Goal: Task Accomplishment & Management: Complete application form

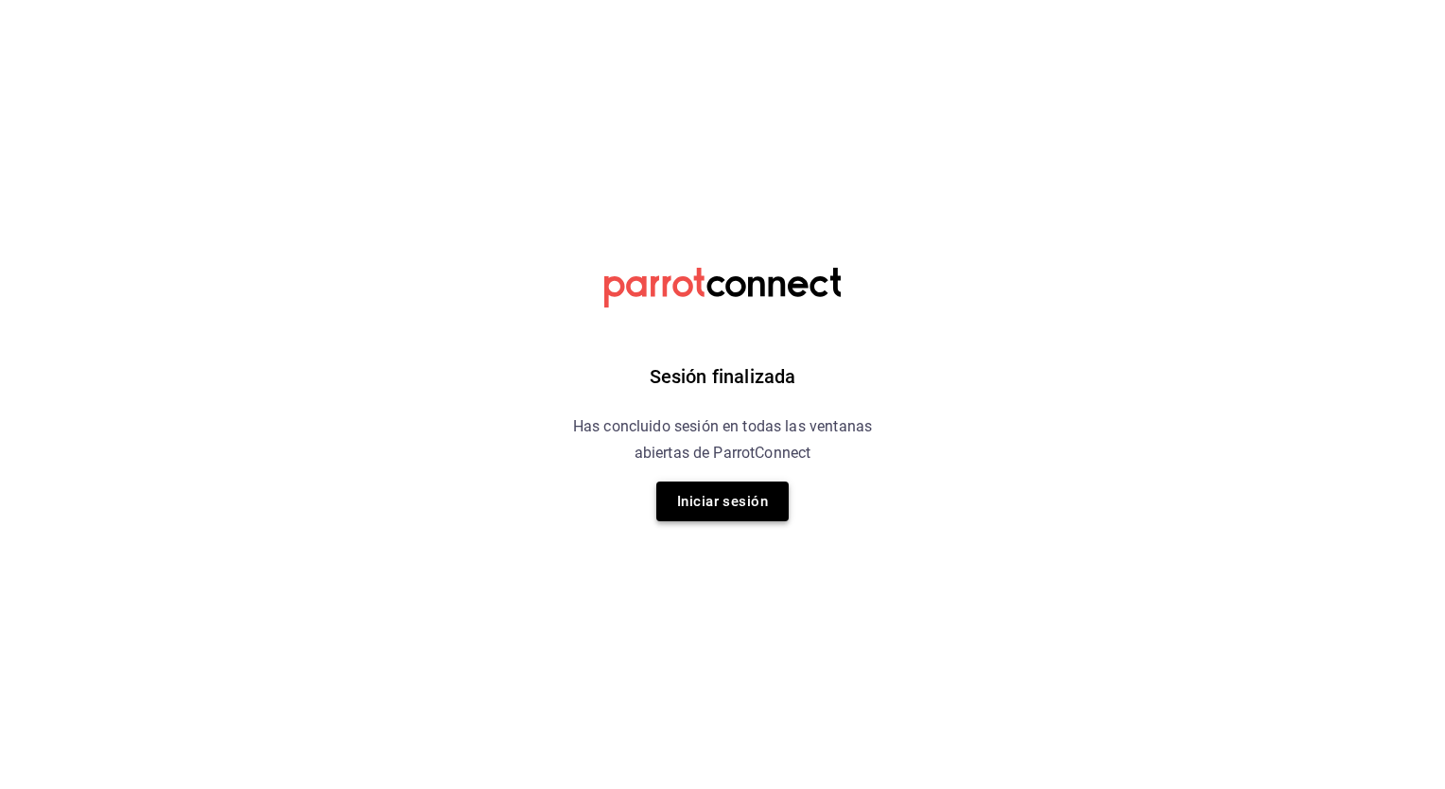
click at [724, 494] on button "Iniciar sesión" at bounding box center [722, 501] width 132 height 40
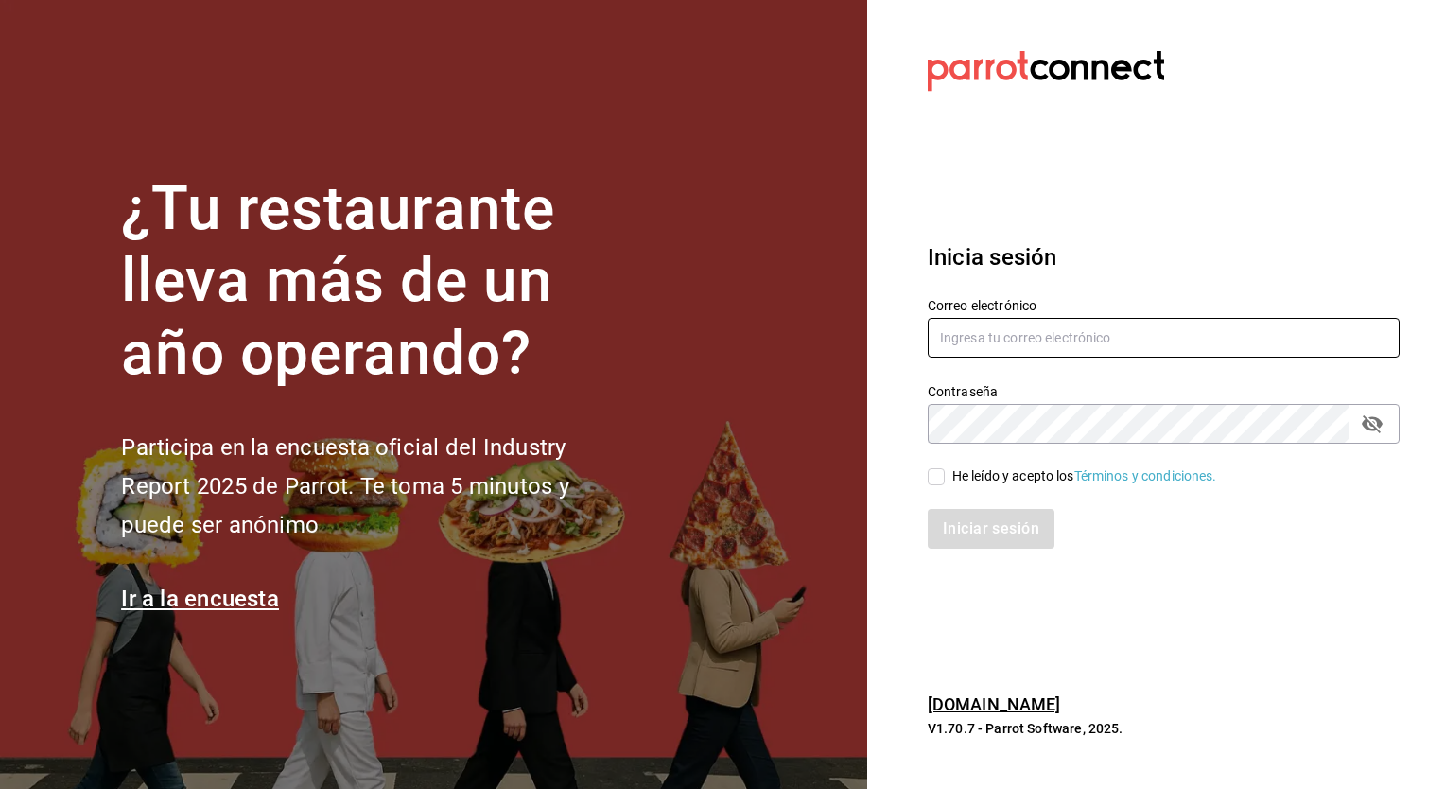
type input "mariana.romero@grupocosteno.com"
click at [946, 478] on span "He leído y acepto los Términos y condiciones." at bounding box center [1081, 476] width 272 height 20
click at [945, 478] on input "He leído y acepto los Términos y condiciones." at bounding box center [936, 476] width 17 height 17
checkbox input "true"
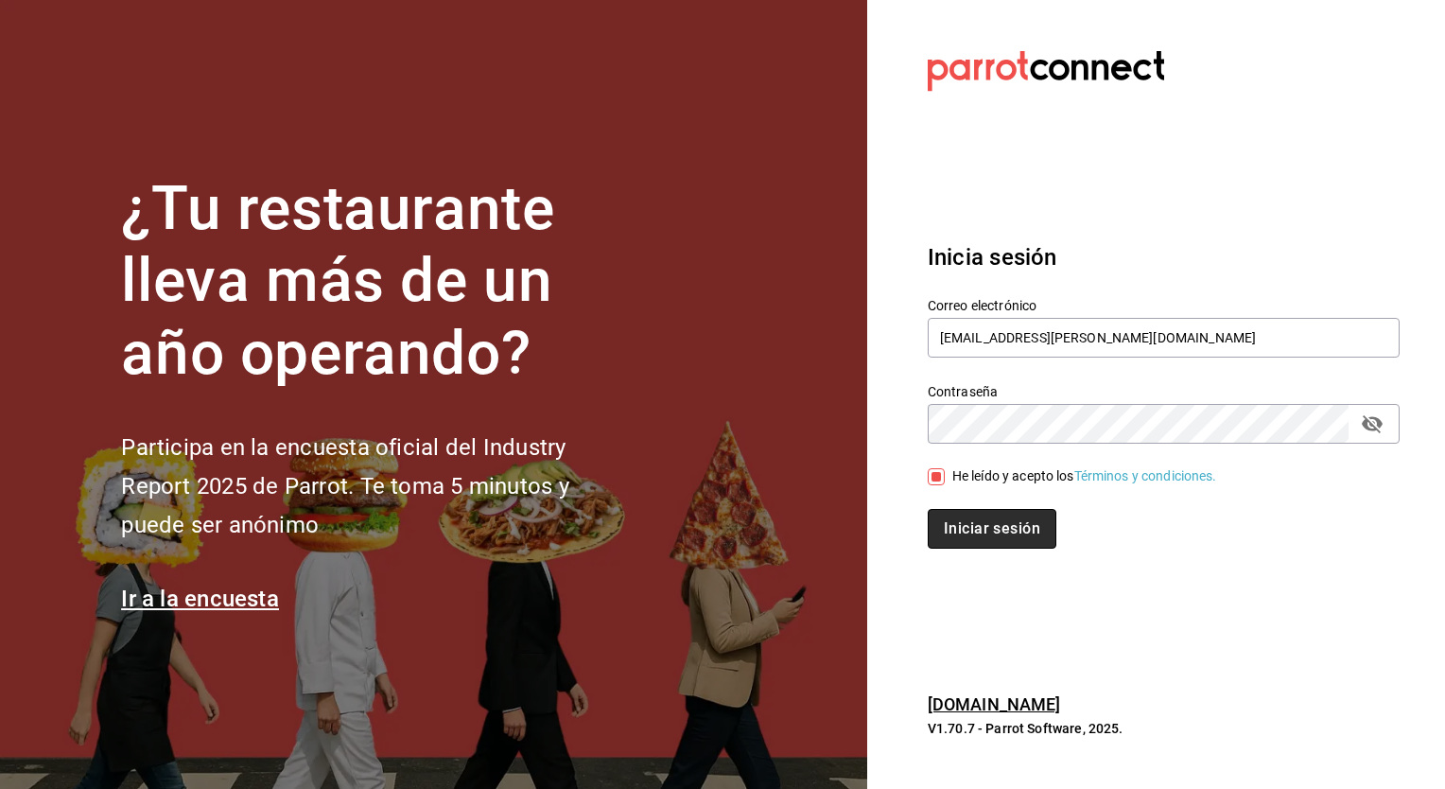
click at [984, 535] on button "Iniciar sesión" at bounding box center [992, 529] width 129 height 40
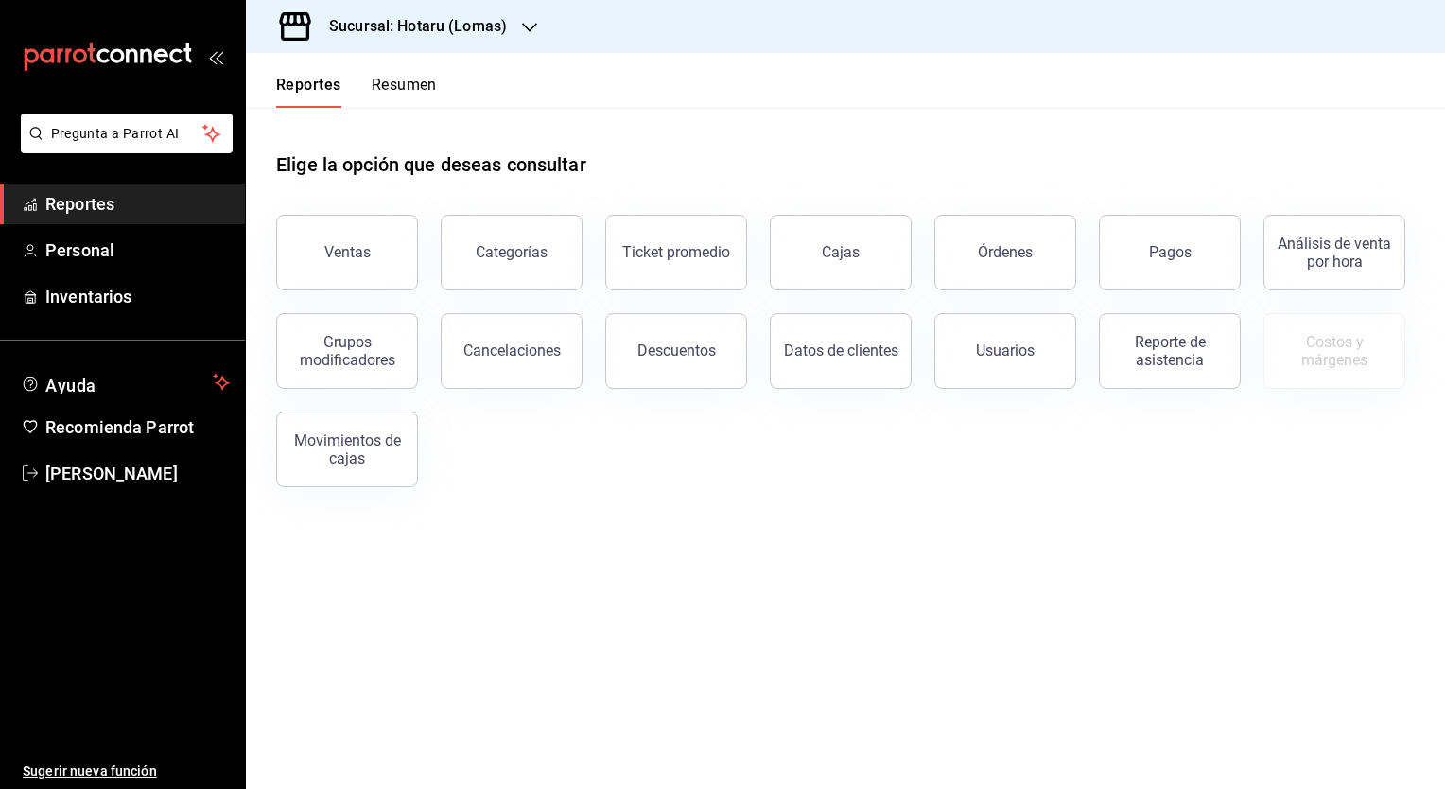
click at [458, 23] on h3 "Sucursal: Hotaru (Lomas)" at bounding box center [410, 26] width 193 height 23
click at [430, 120] on div "Ryoshi (Polanco)" at bounding box center [387, 124] width 253 height 20
click at [195, 260] on span "Personal" at bounding box center [137, 250] width 184 height 26
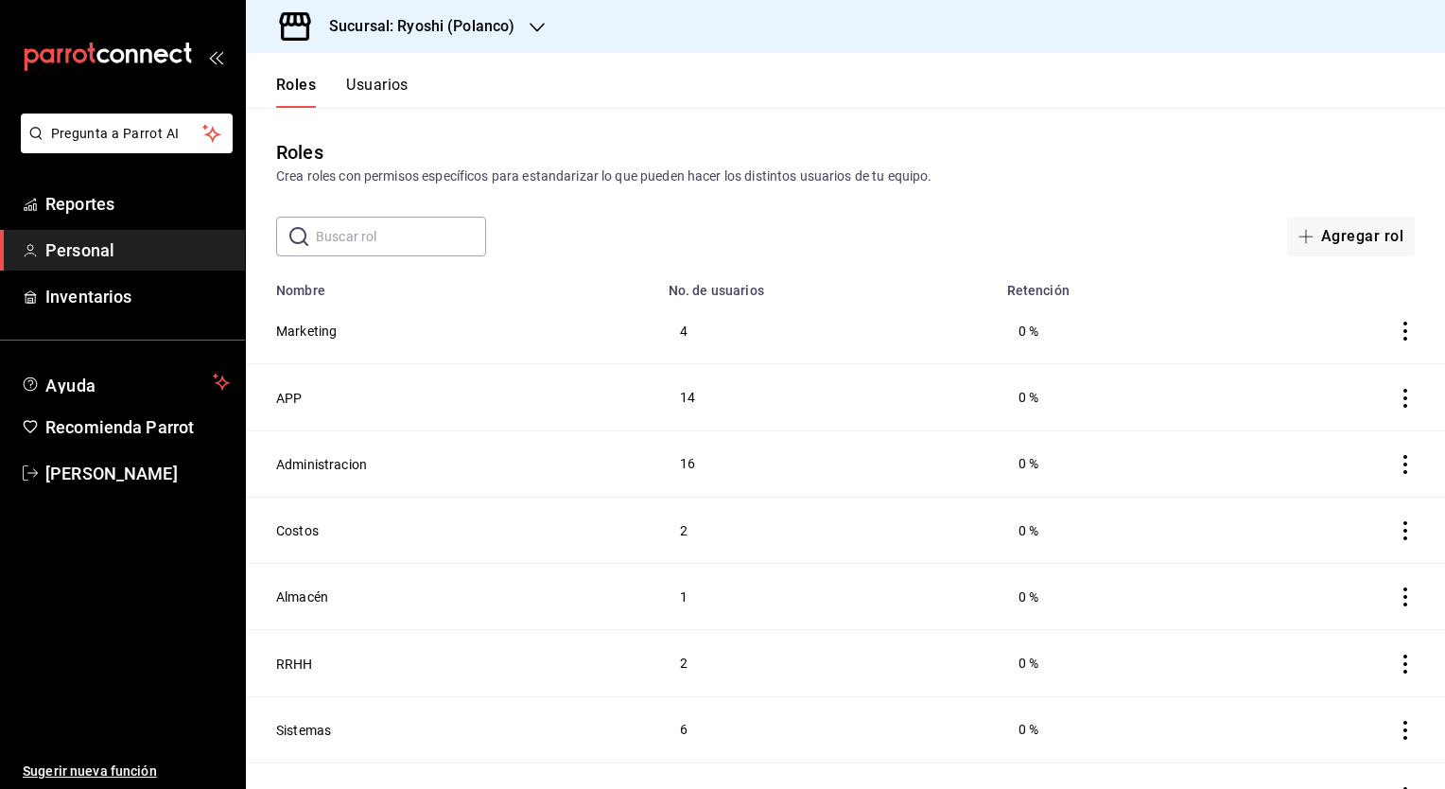
click at [370, 92] on button "Usuarios" at bounding box center [377, 92] width 62 height 32
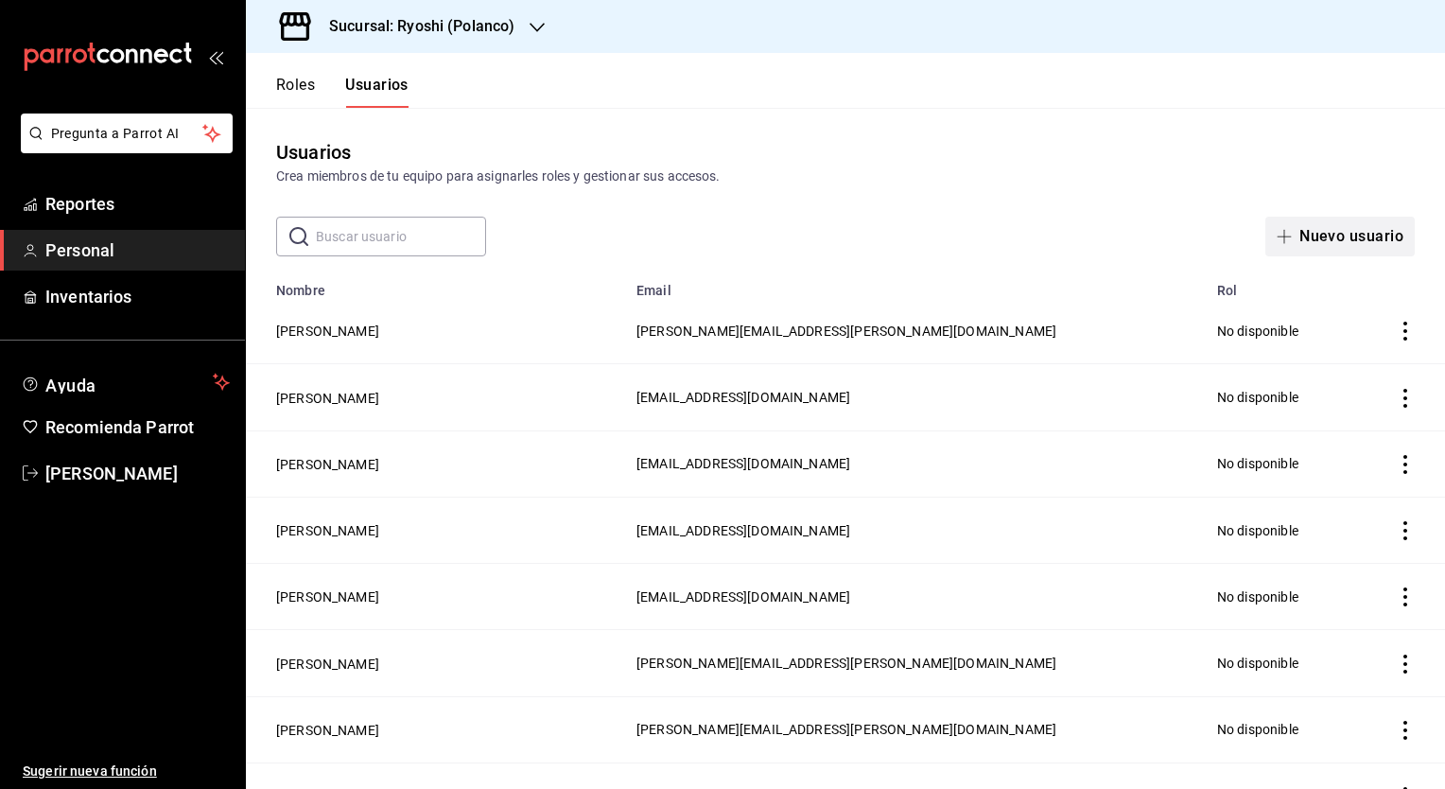
click at [1314, 241] on button "Nuevo usuario" at bounding box center [1339, 237] width 149 height 40
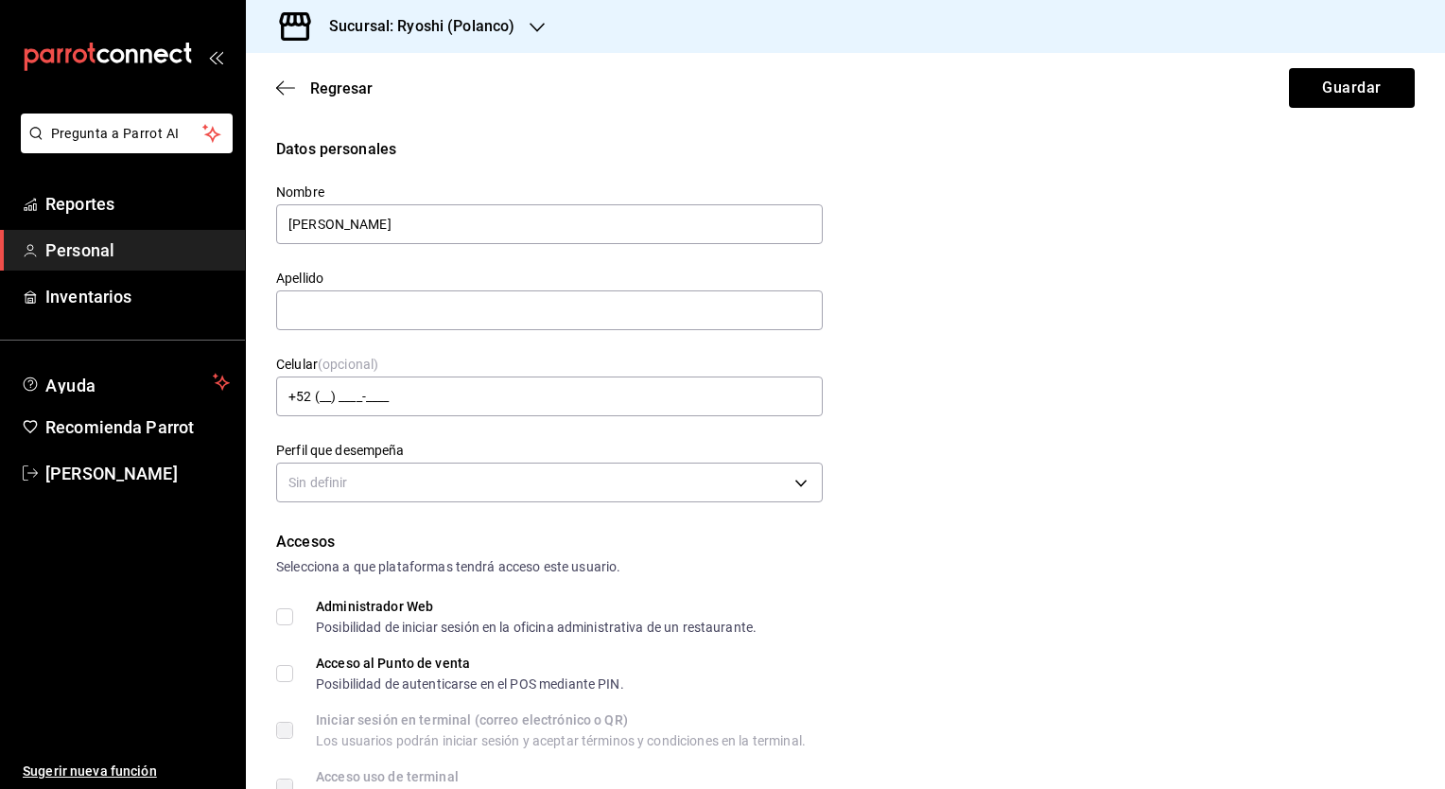
type input "[PERSON_NAME]"
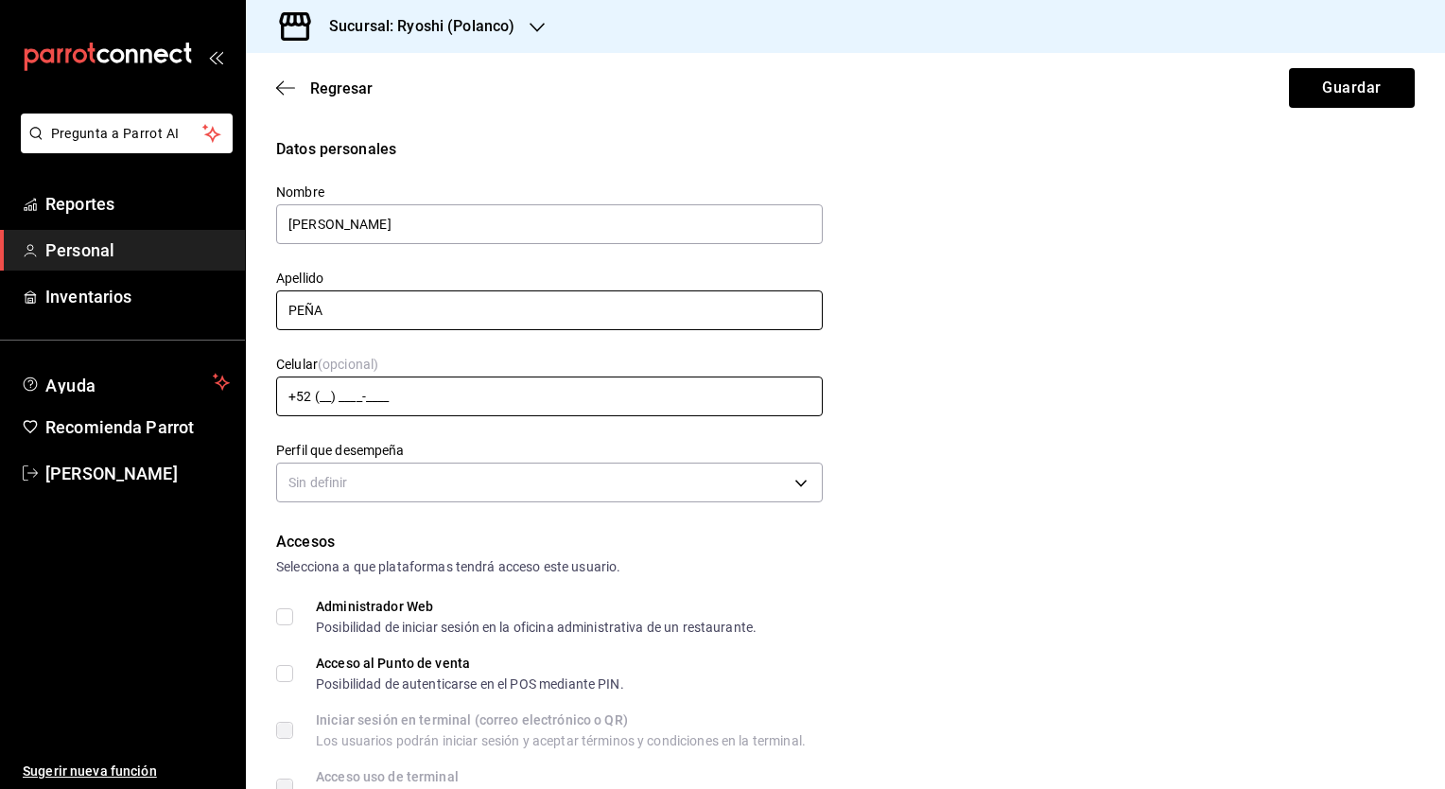
type input "PEÑA"
click at [572, 406] on input "+52 (__) ____-____" at bounding box center [549, 396] width 547 height 40
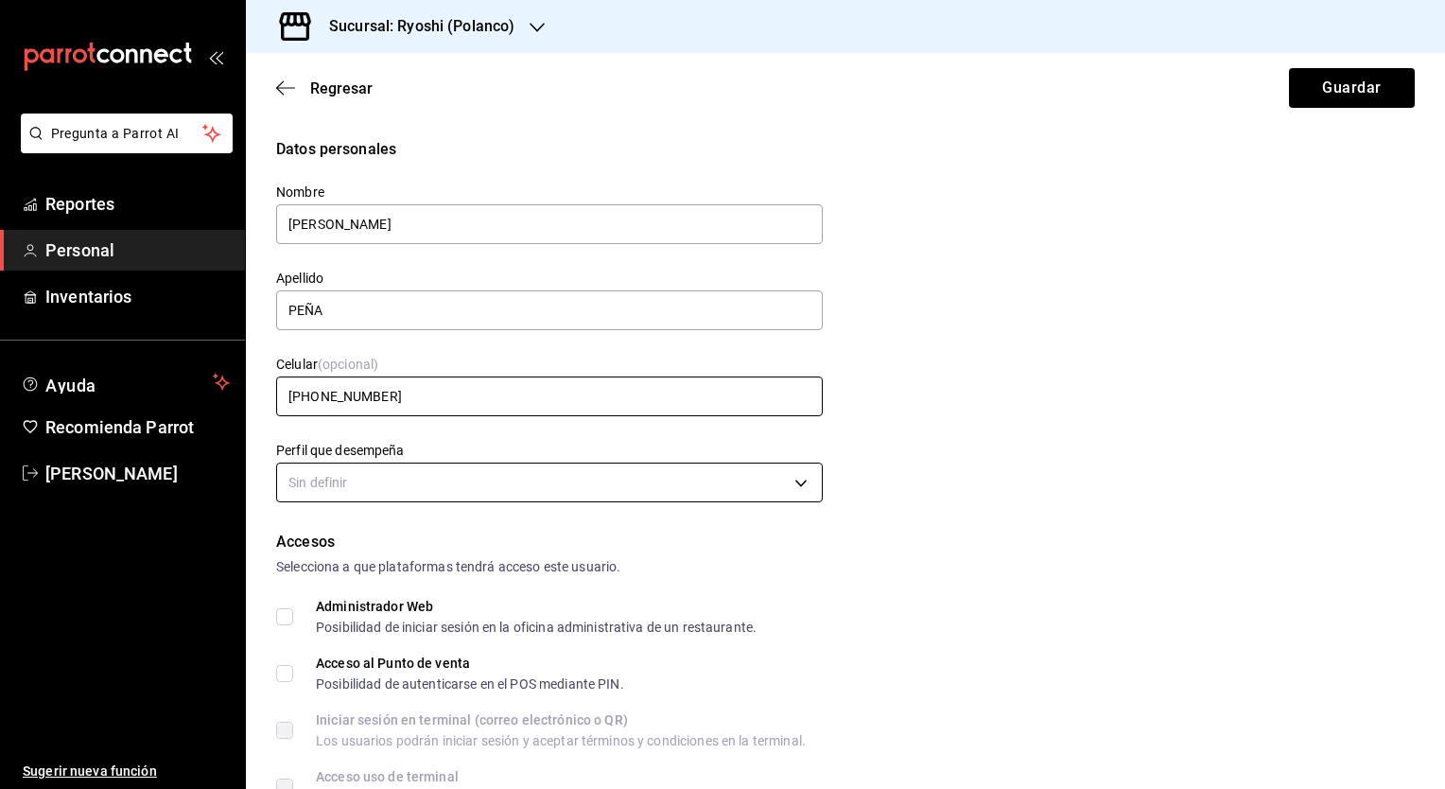
type input "[PHONE_NUMBER]"
click at [705, 480] on body "Pregunta a Parrot AI Reportes Personal Inventarios Ayuda Recomienda Parrot [PER…" at bounding box center [722, 394] width 1445 height 789
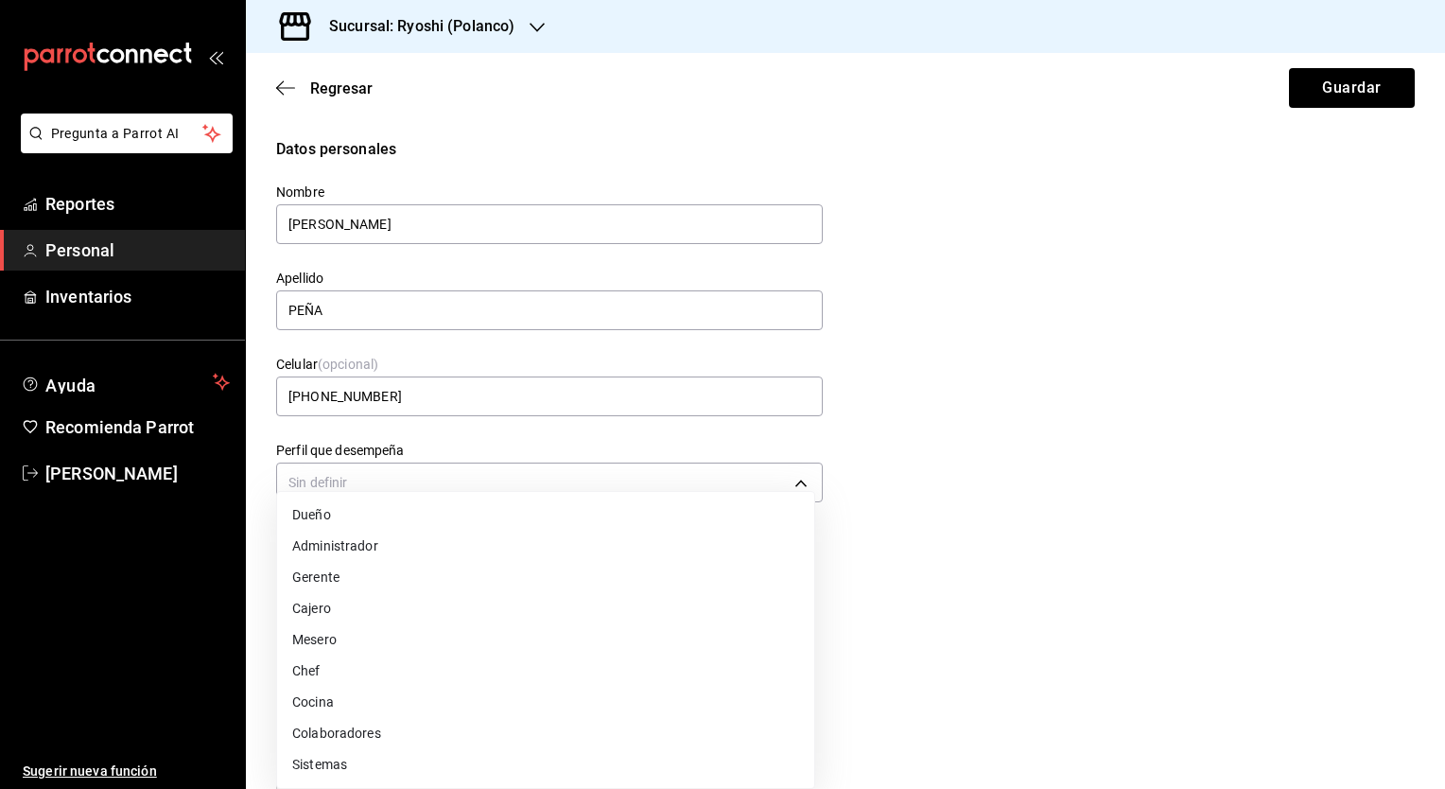
click at [530, 653] on li "Mesero" at bounding box center [545, 639] width 537 height 31
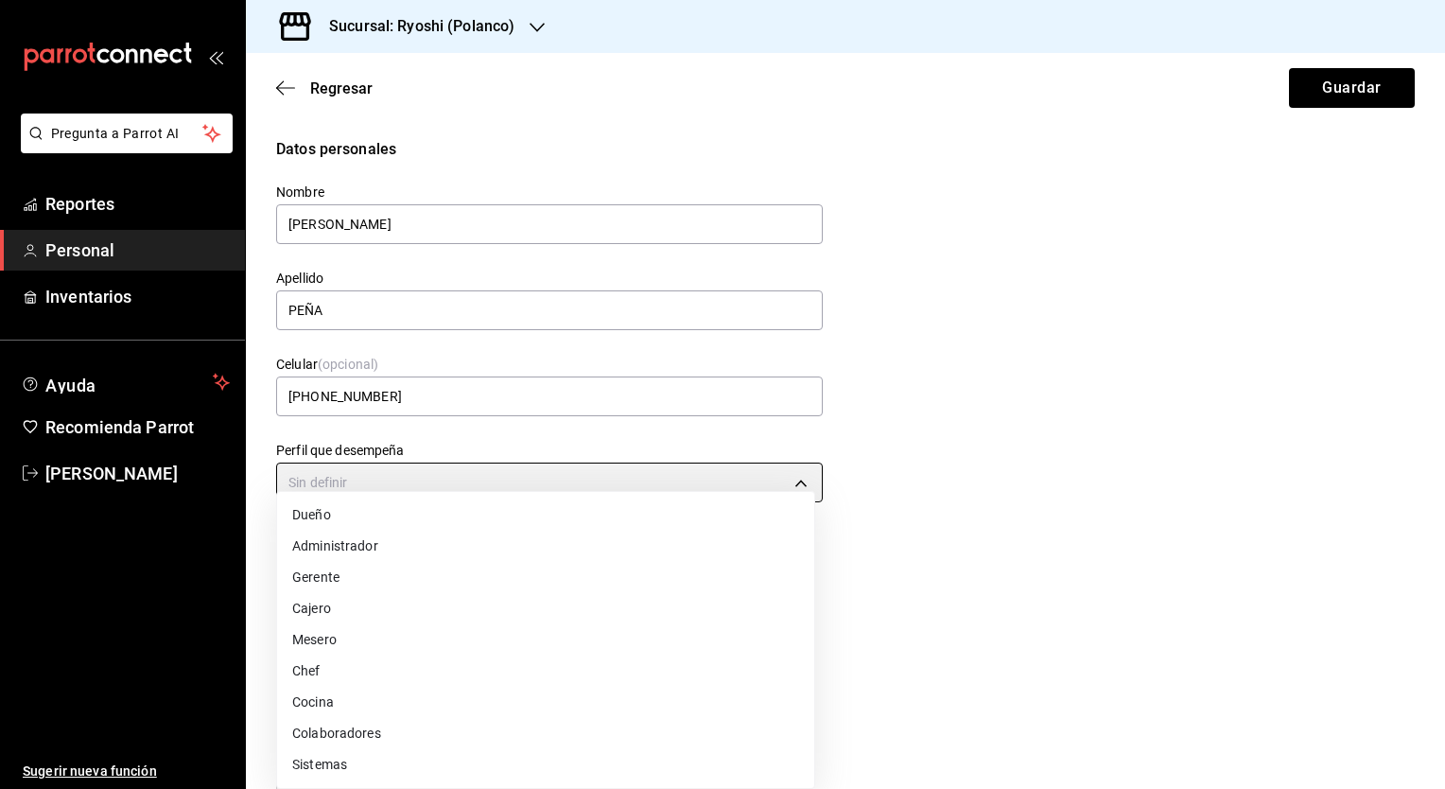
type input "WAITER"
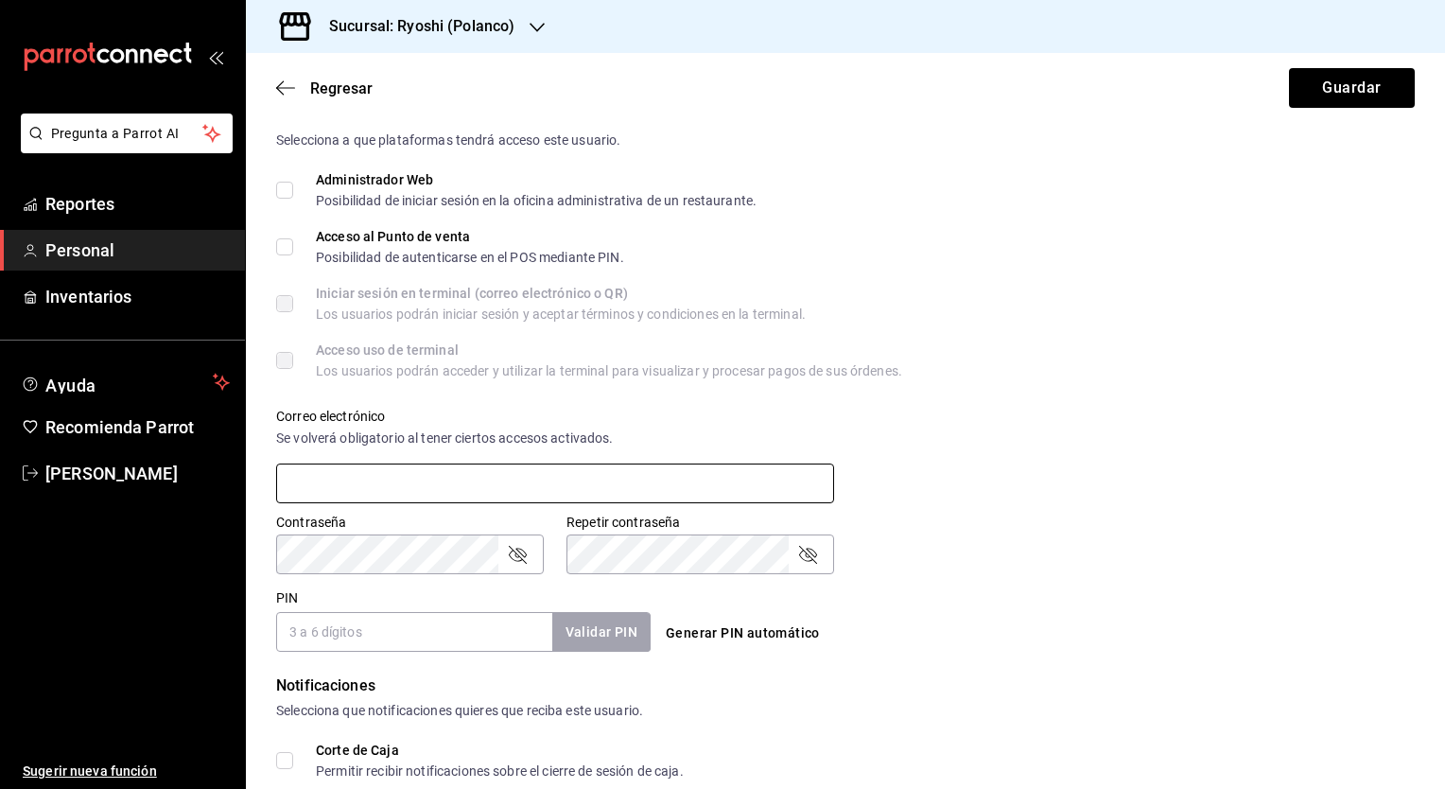
scroll to position [473, 0]
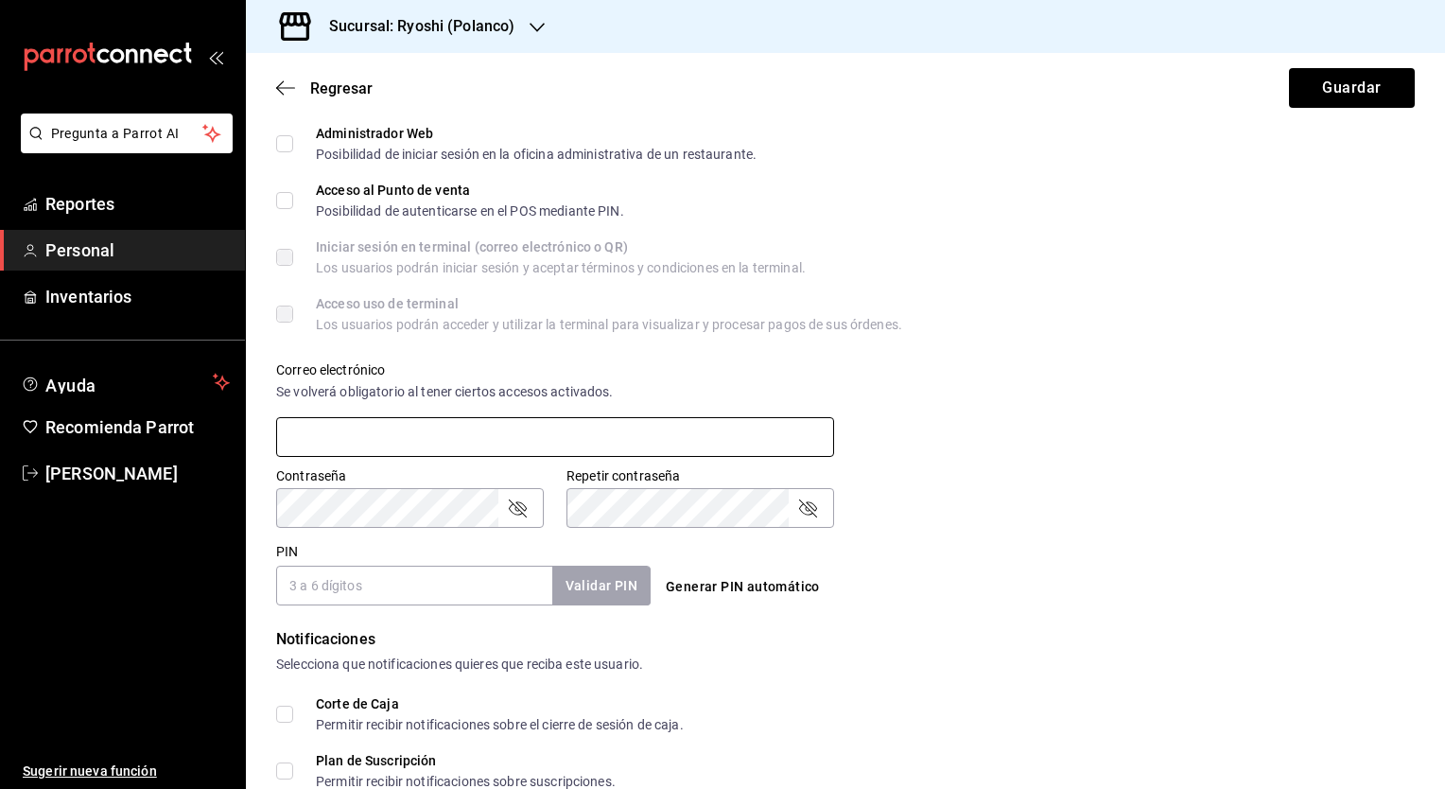
click at [521, 444] on input "text" at bounding box center [555, 437] width 558 height 40
type input "[PERSON_NAME][EMAIL_ADDRESS][DOMAIN_NAME]"
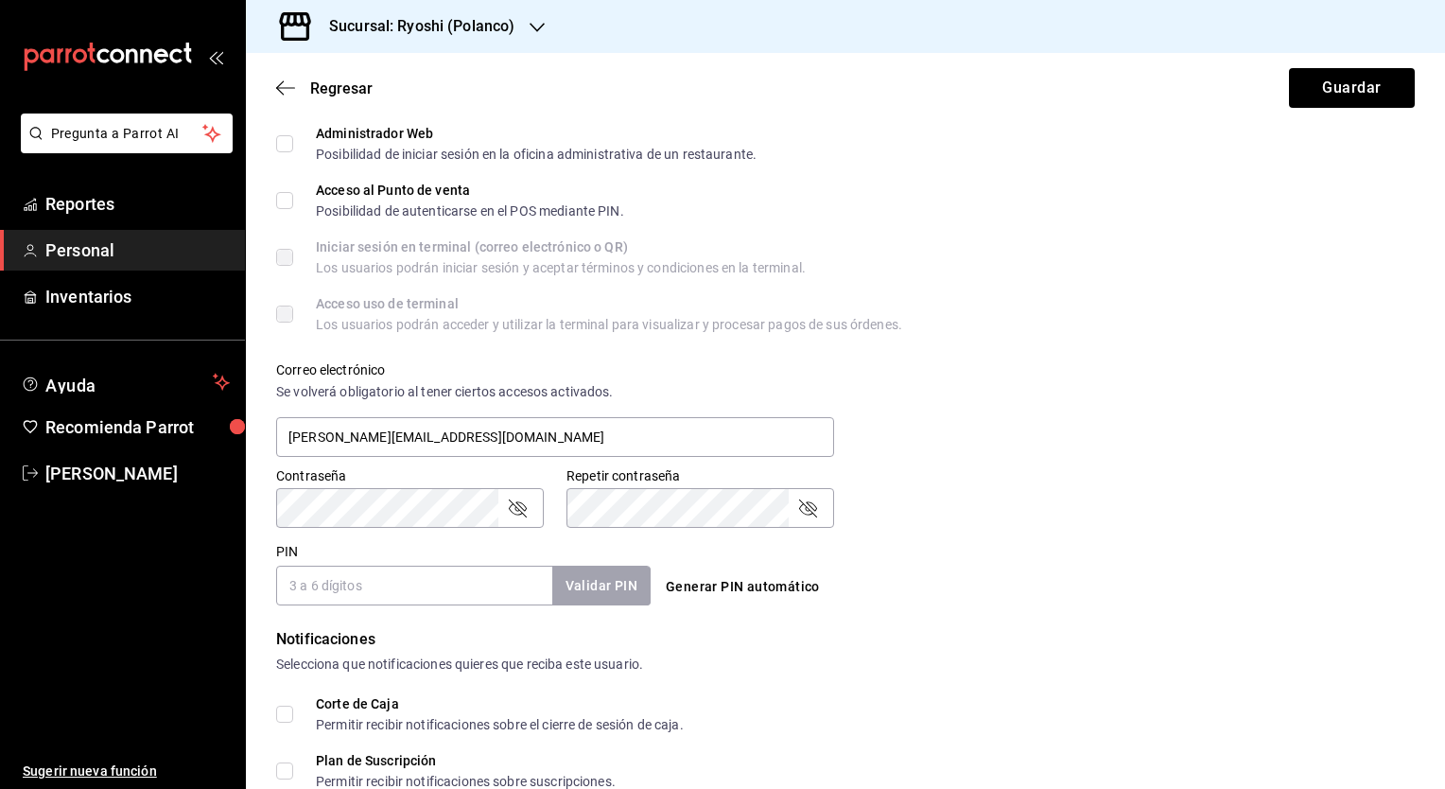
click at [796, 507] on icon "passwordField" at bounding box center [807, 507] width 23 height 23
click at [504, 506] on div "Contraseña" at bounding box center [410, 508] width 268 height 40
click at [522, 505] on icon "passwordField" at bounding box center [517, 507] width 23 height 23
click at [461, 566] on input "PIN" at bounding box center [414, 586] width 276 height 40
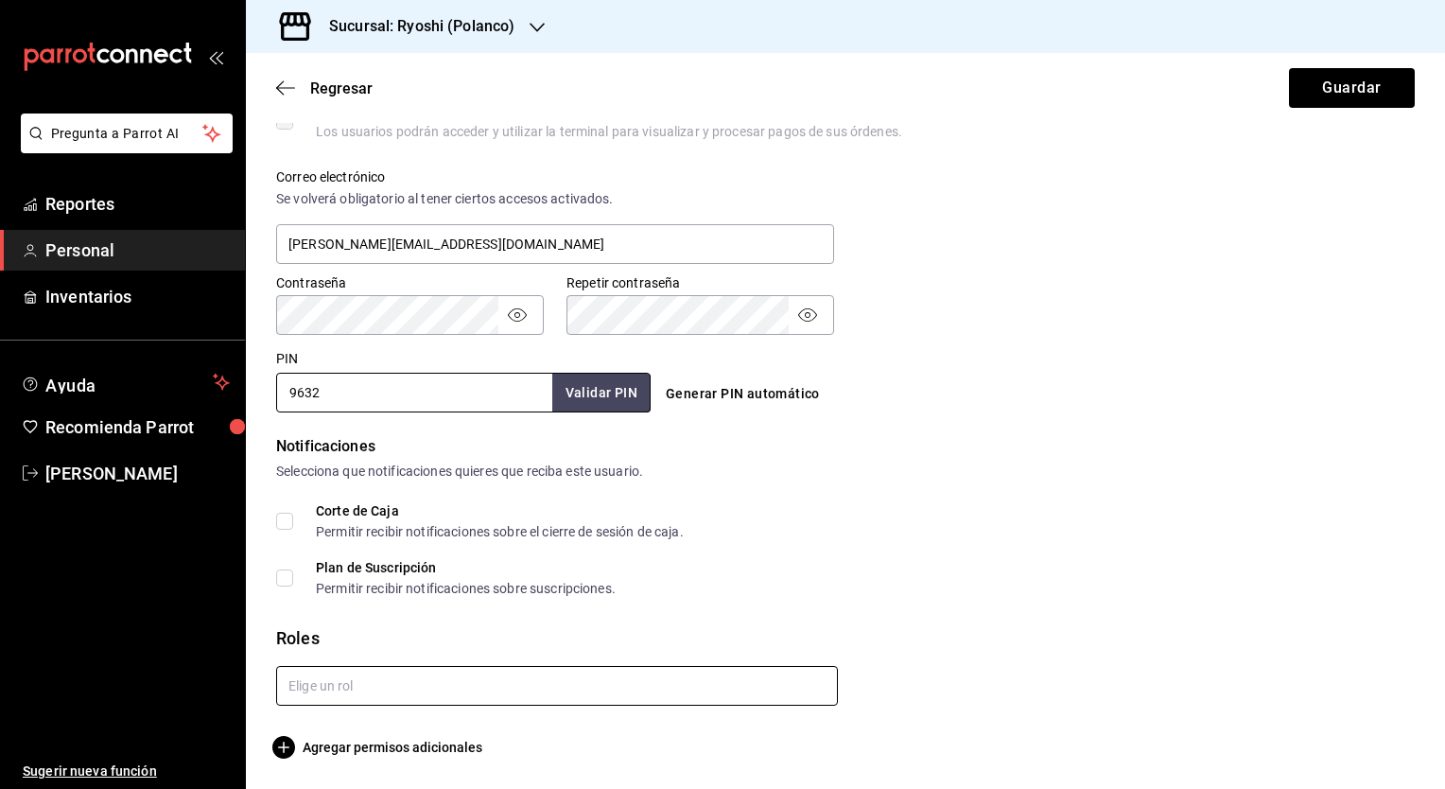
type input "9632"
click at [737, 674] on input "text" at bounding box center [557, 686] width 562 height 40
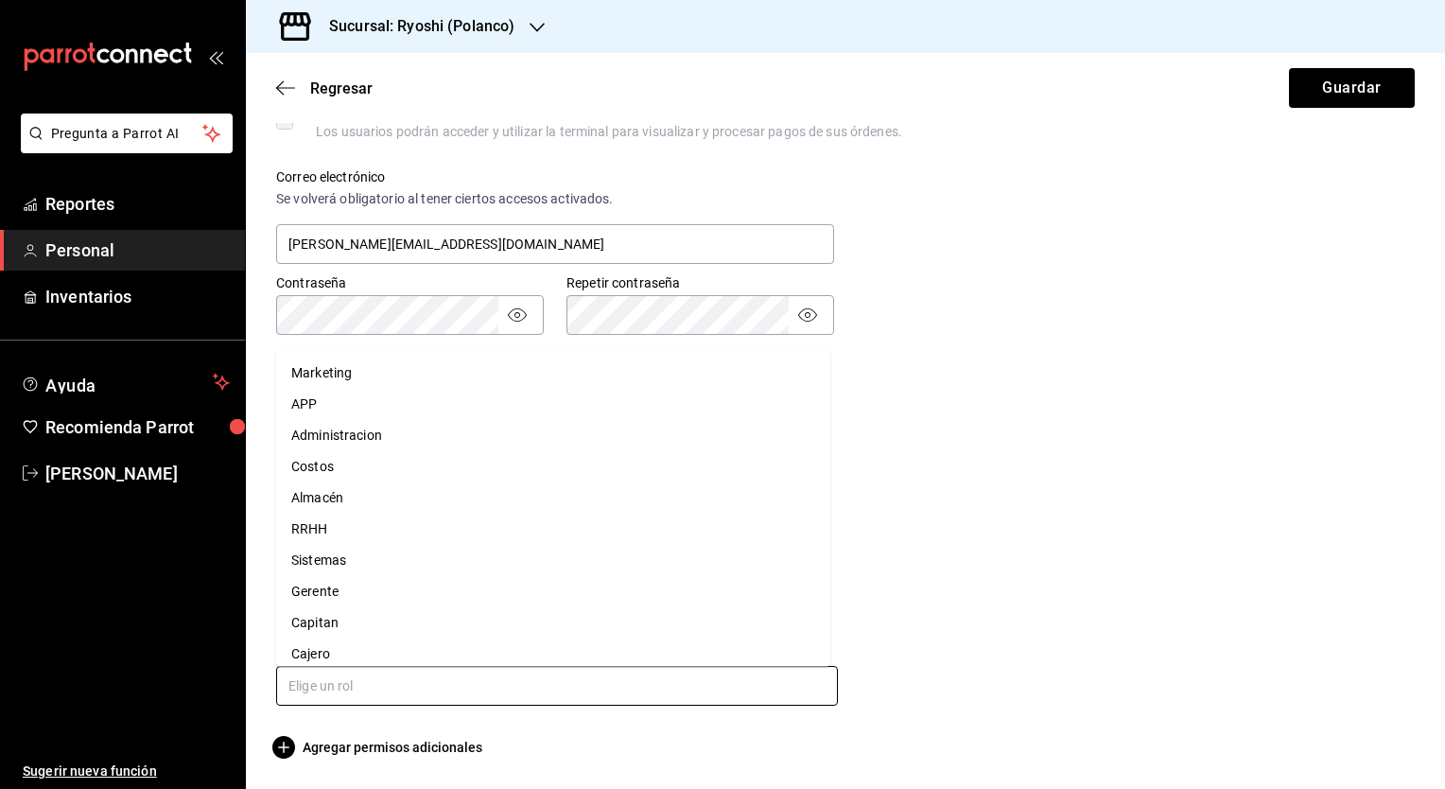
scroll to position [74, 0]
click at [529, 647] on li "Asesor" at bounding box center [553, 643] width 554 height 31
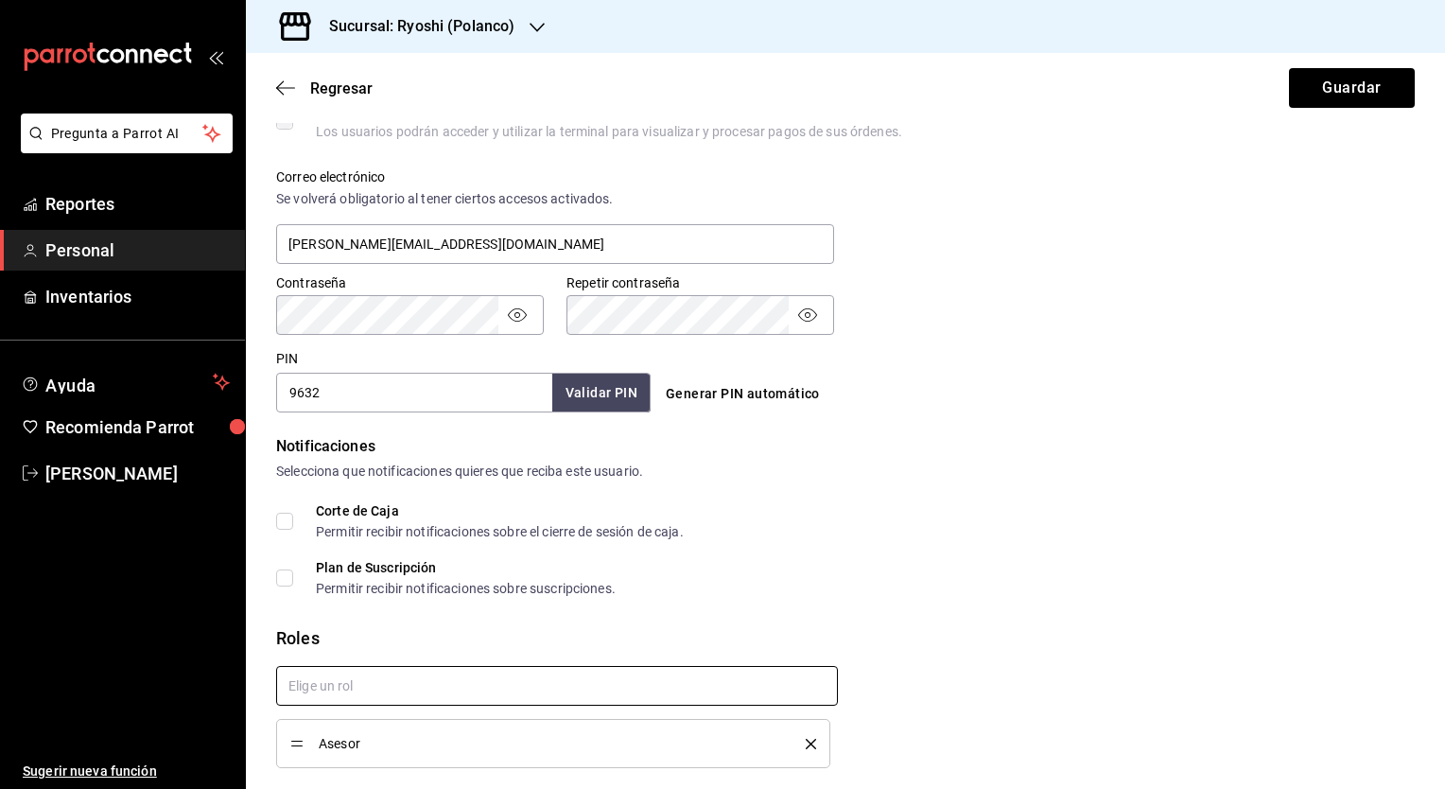
checkbox input "true"
click at [1342, 104] on button "Guardar" at bounding box center [1352, 88] width 126 height 40
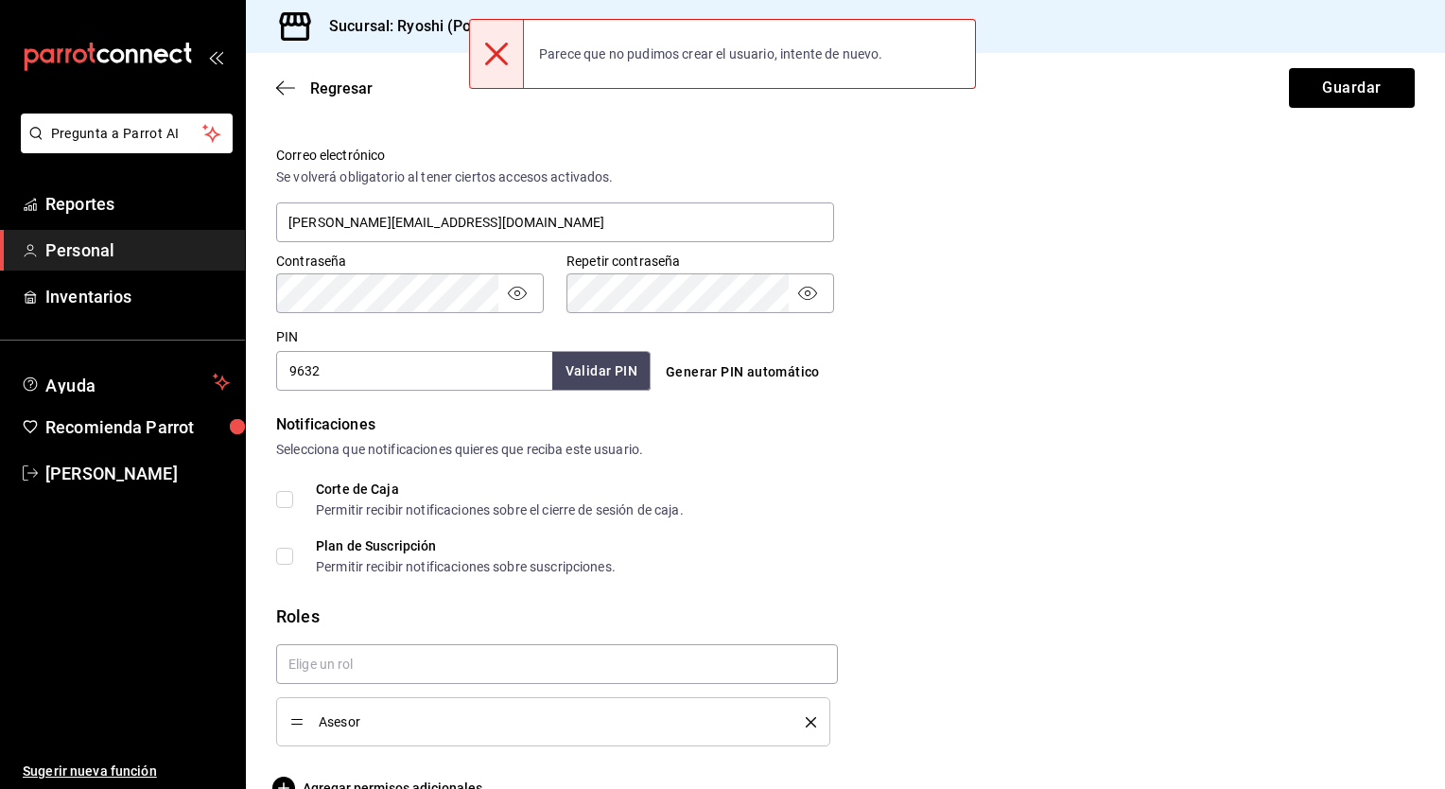
scroll to position [727, 0]
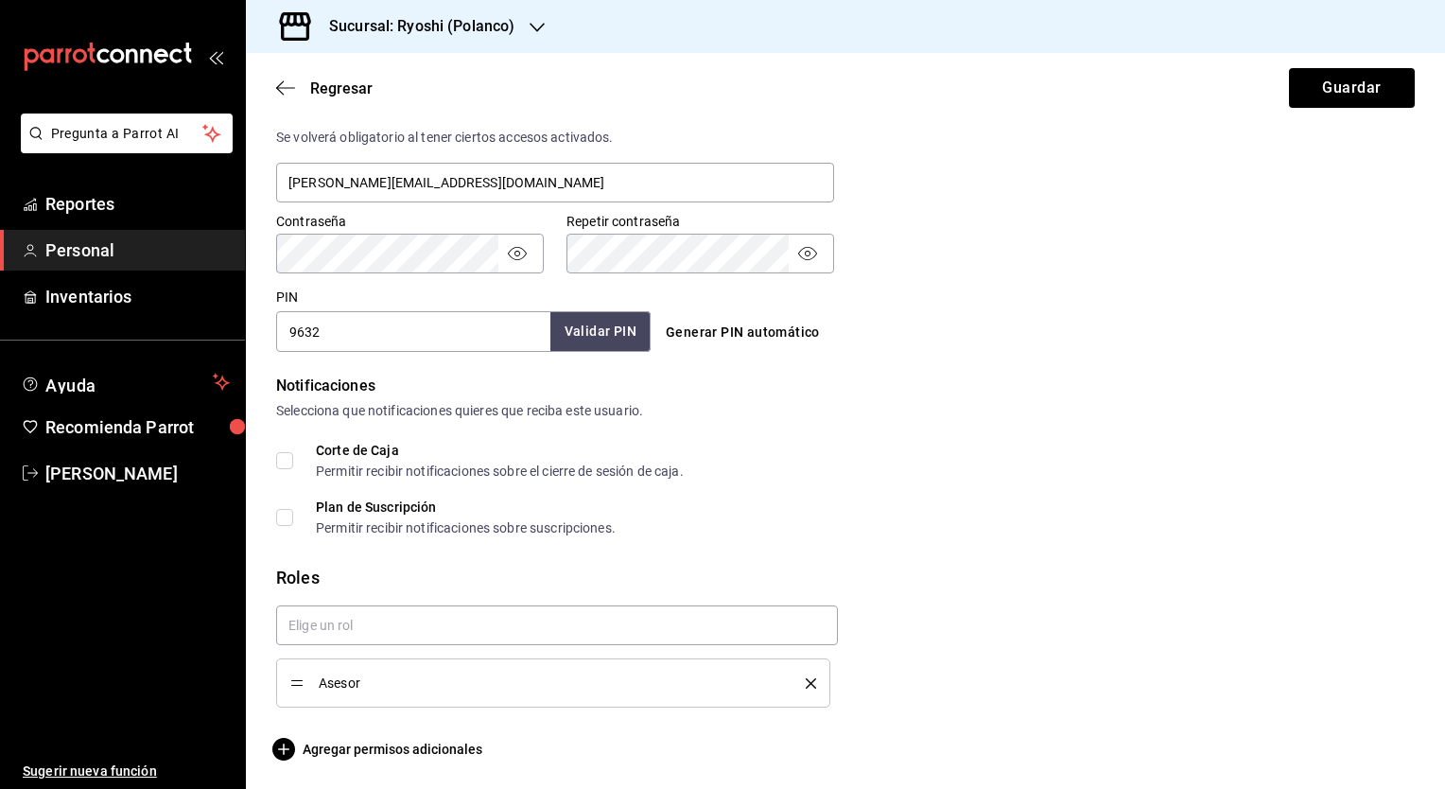
click at [615, 341] on button "Validar PIN" at bounding box center [600, 331] width 100 height 41
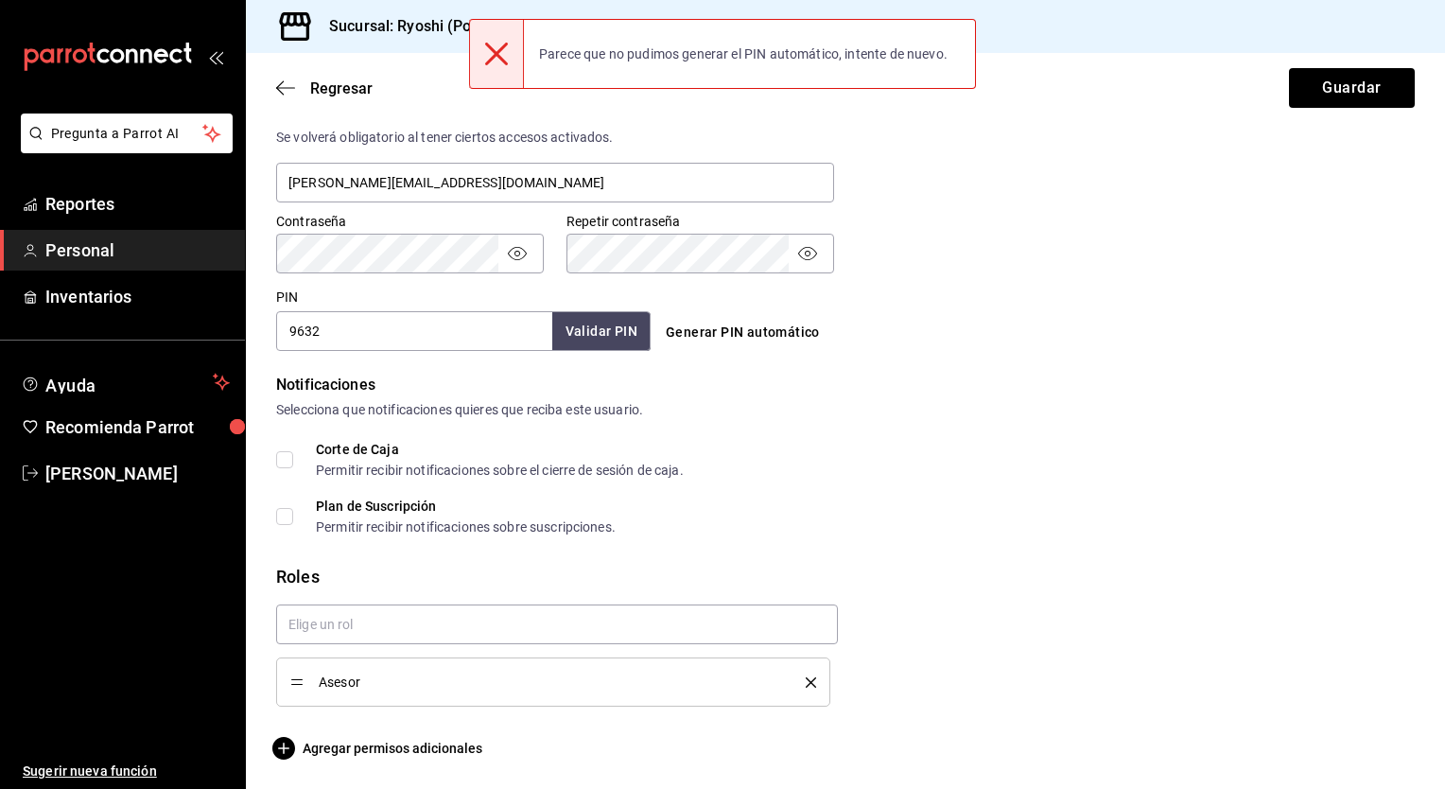
click at [252, 221] on div "Datos personales Nombre [PERSON_NAME] Celular (opcional) [PHONE_NUMBER] Perfil …" at bounding box center [845, 85] width 1199 height 1349
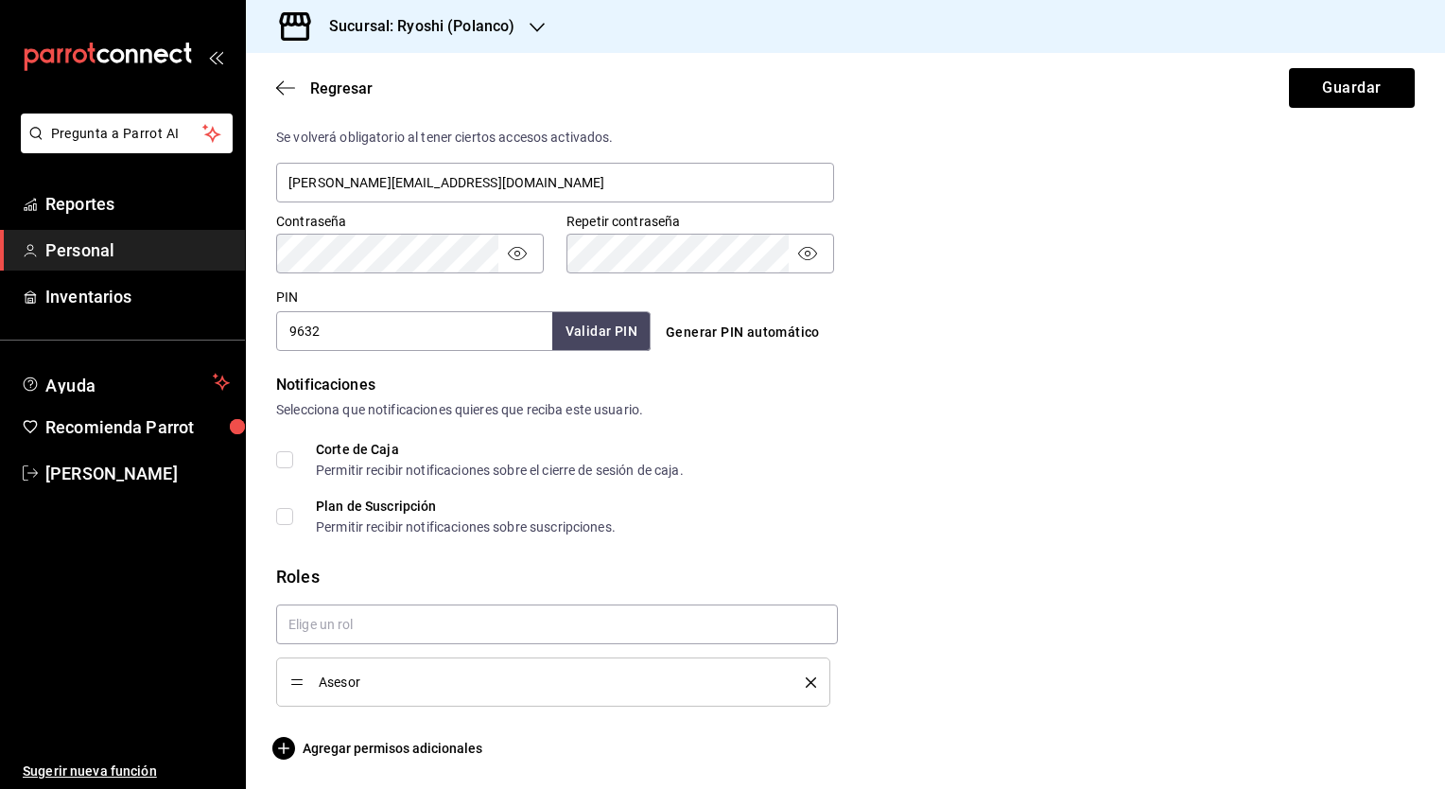
click at [402, 323] on input "9632" at bounding box center [414, 331] width 276 height 40
click at [617, 329] on button "Validar PIN" at bounding box center [600, 331] width 100 height 41
click at [569, 325] on button "Validar PIN" at bounding box center [600, 331] width 100 height 41
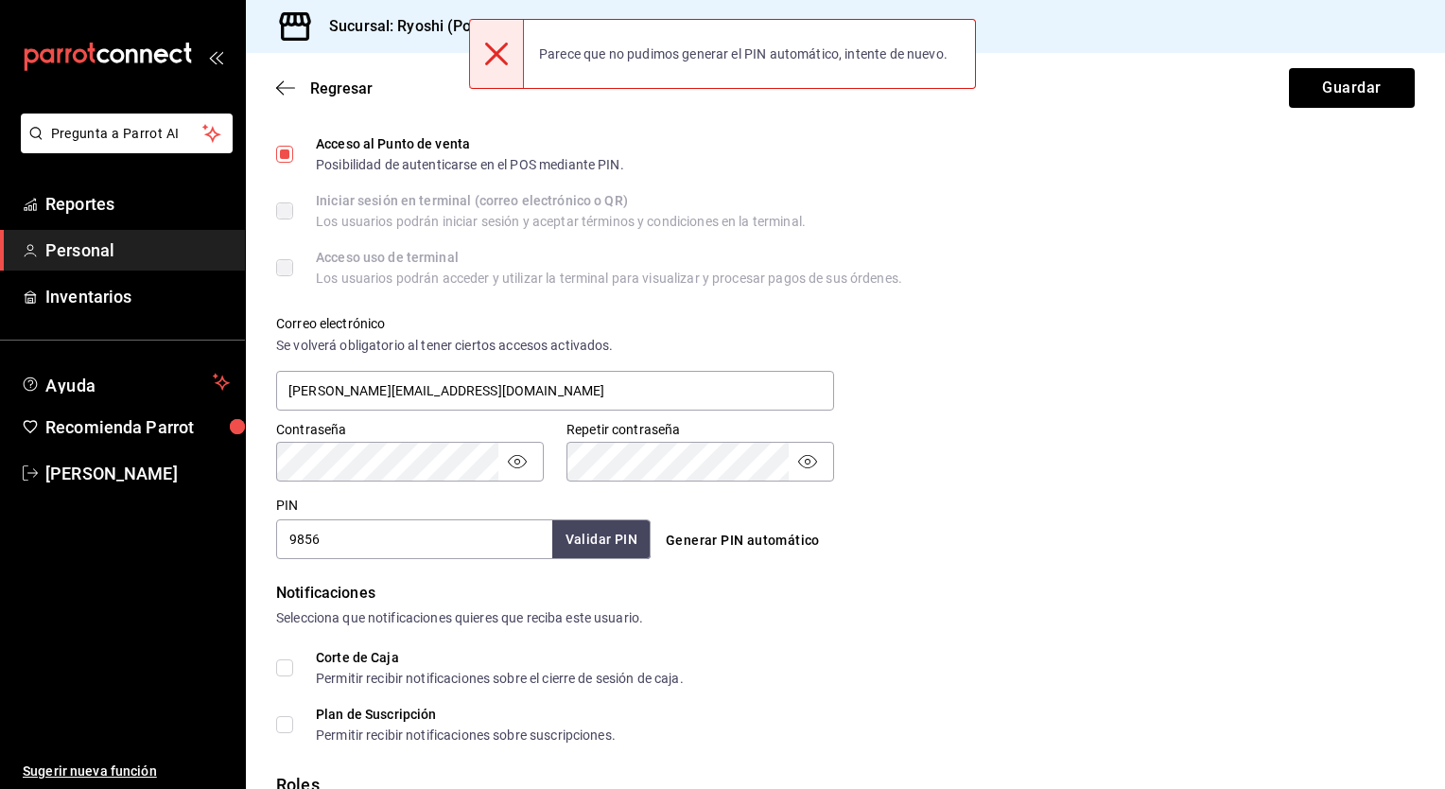
scroll to position [633, 0]
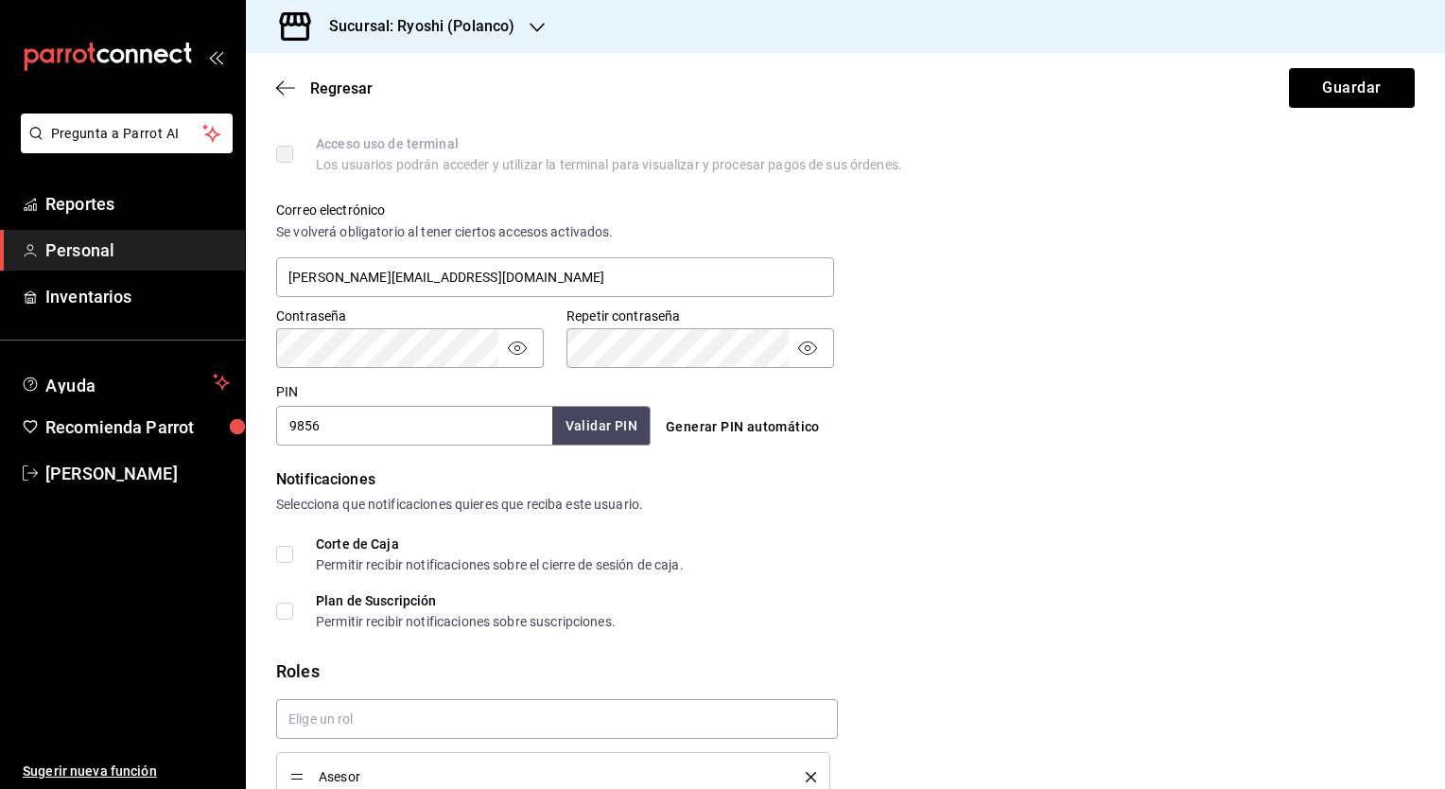
click at [445, 434] on input "9856" at bounding box center [414, 426] width 276 height 40
click at [607, 433] on button "Validar PIN" at bounding box center [600, 426] width 100 height 41
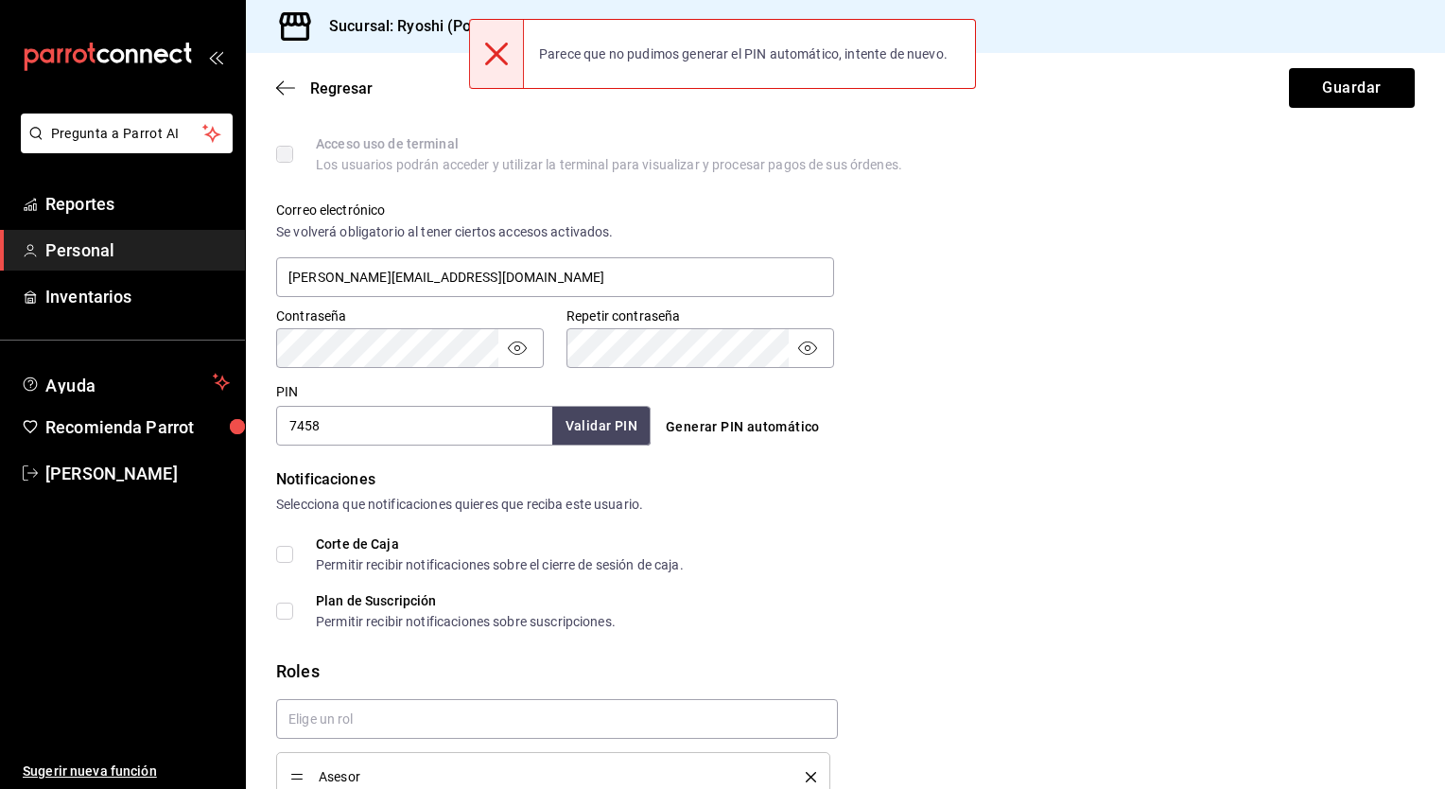
scroll to position [727, 0]
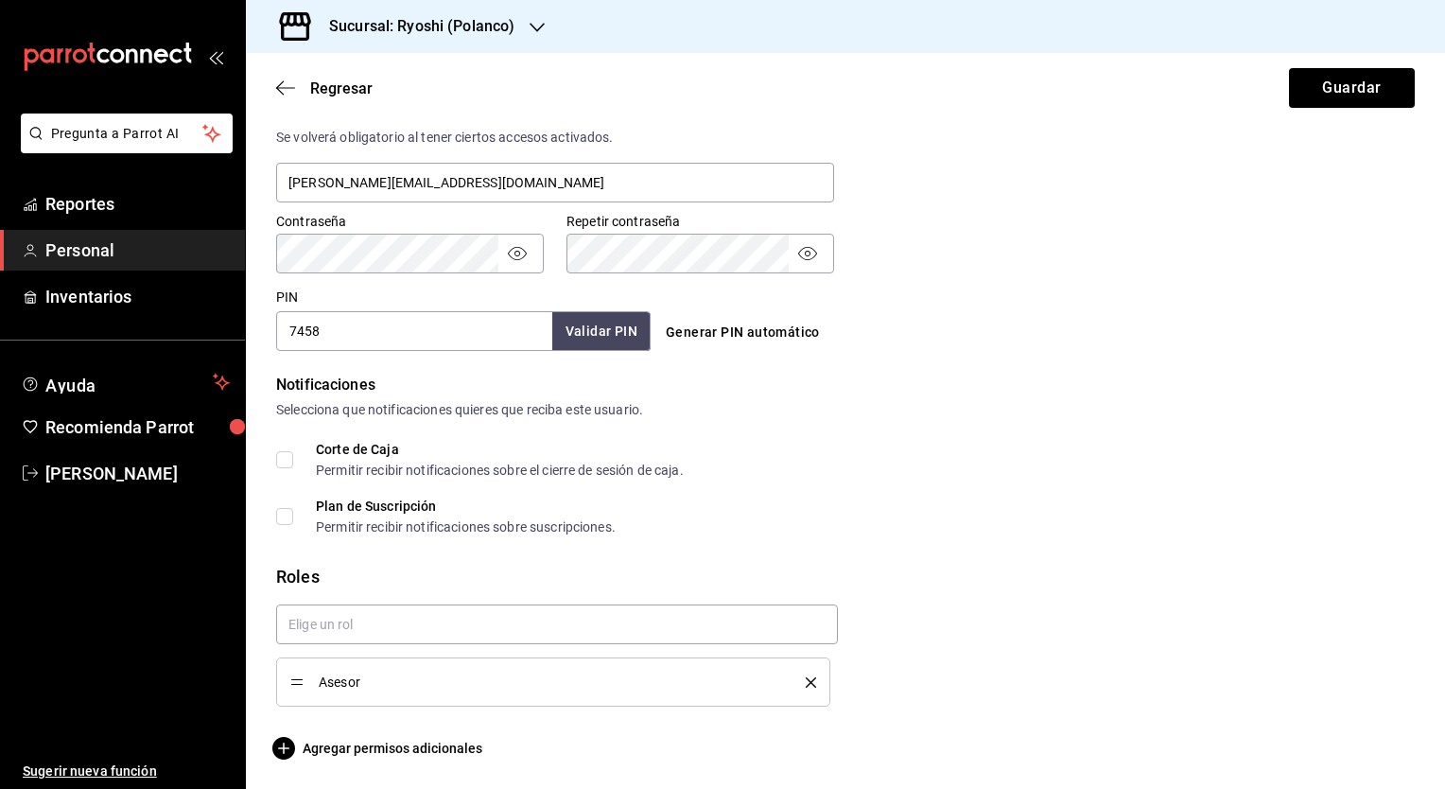
click at [409, 335] on input "7458" at bounding box center [414, 331] width 276 height 40
click at [416, 334] on input "7458" at bounding box center [414, 331] width 276 height 40
click at [420, 333] on input "7458" at bounding box center [414, 331] width 276 height 40
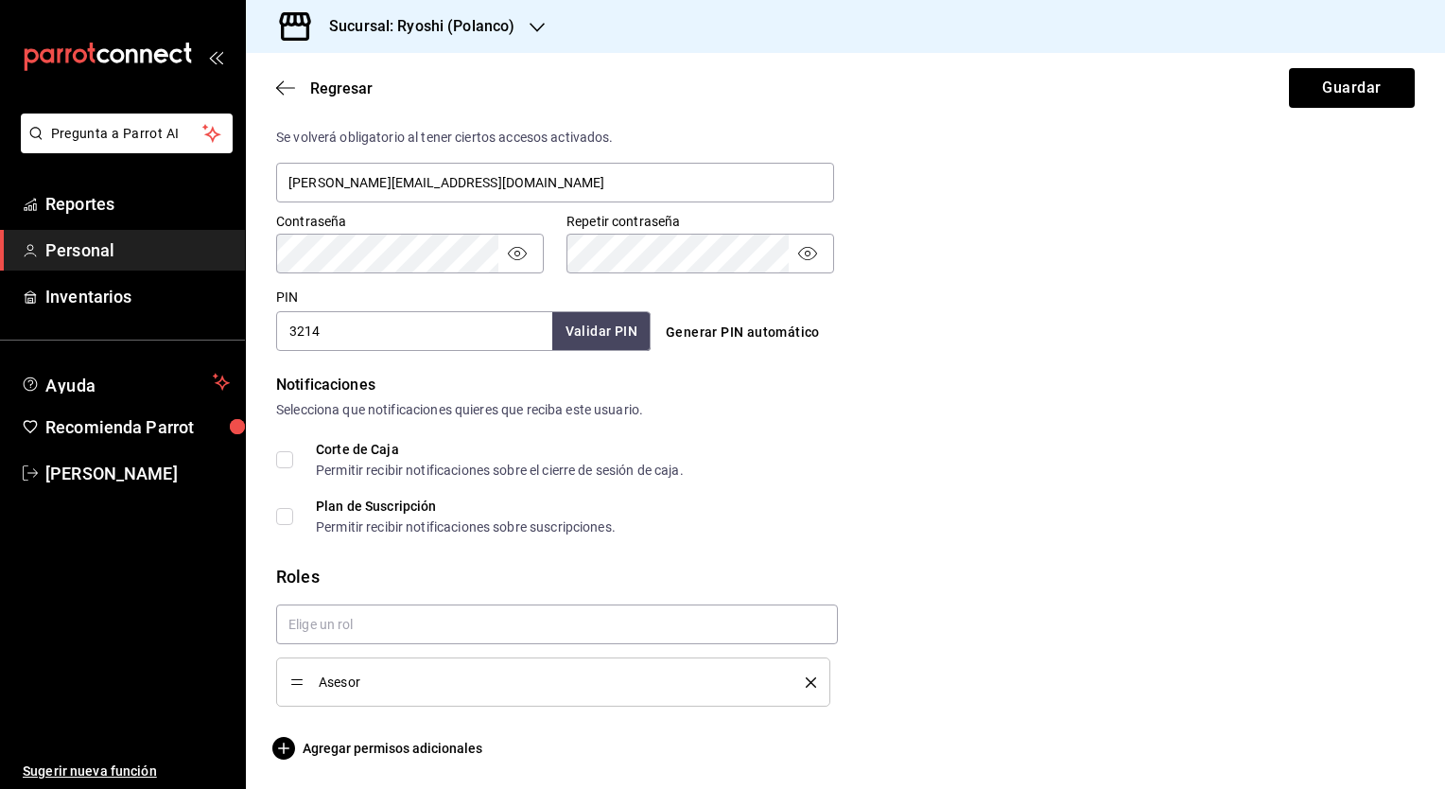
type input "3214"
click at [552, 331] on button "Validar PIN" at bounding box center [600, 331] width 100 height 41
paste input "text"
type input "3"
type input "27677"
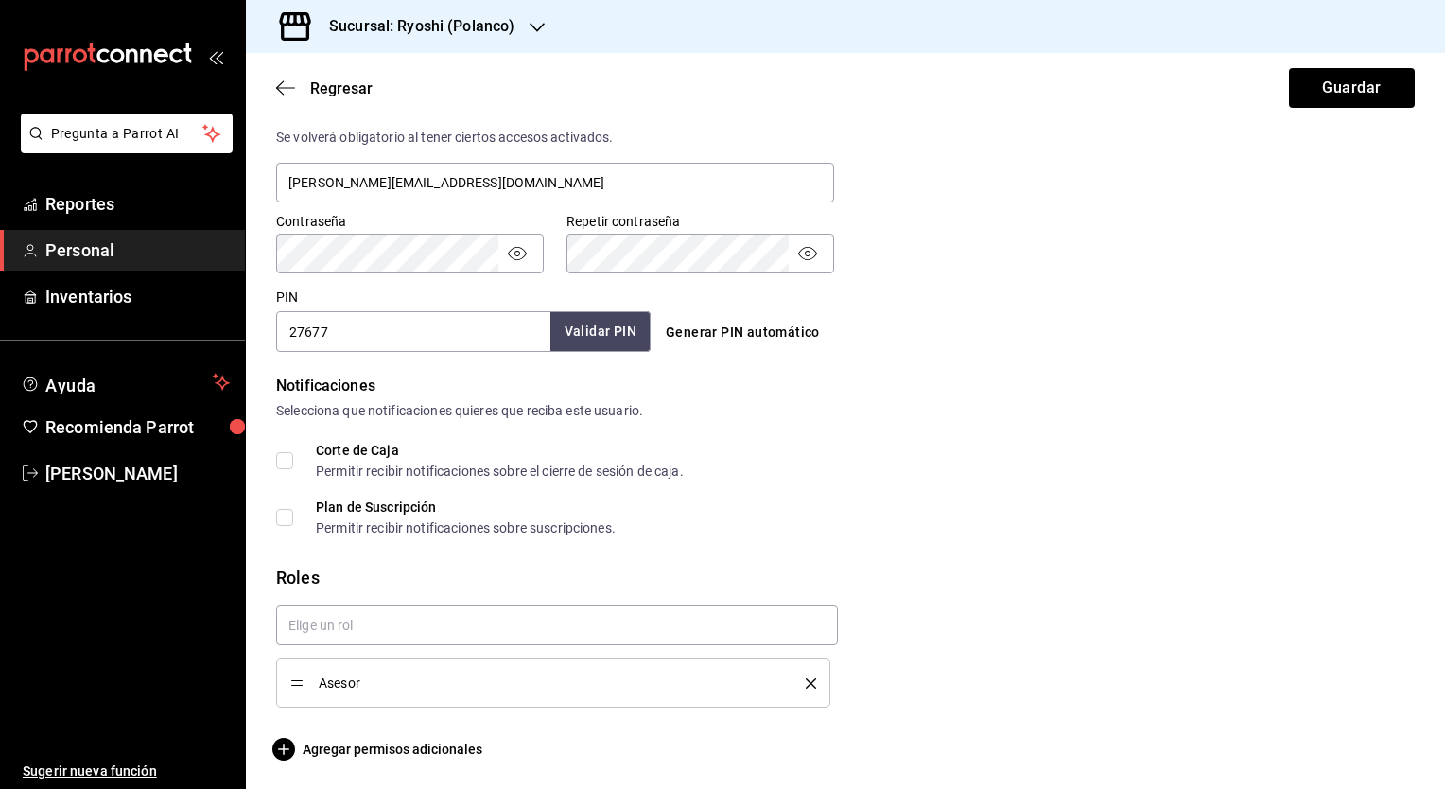
click at [584, 329] on button "Validar PIN" at bounding box center [600, 331] width 100 height 41
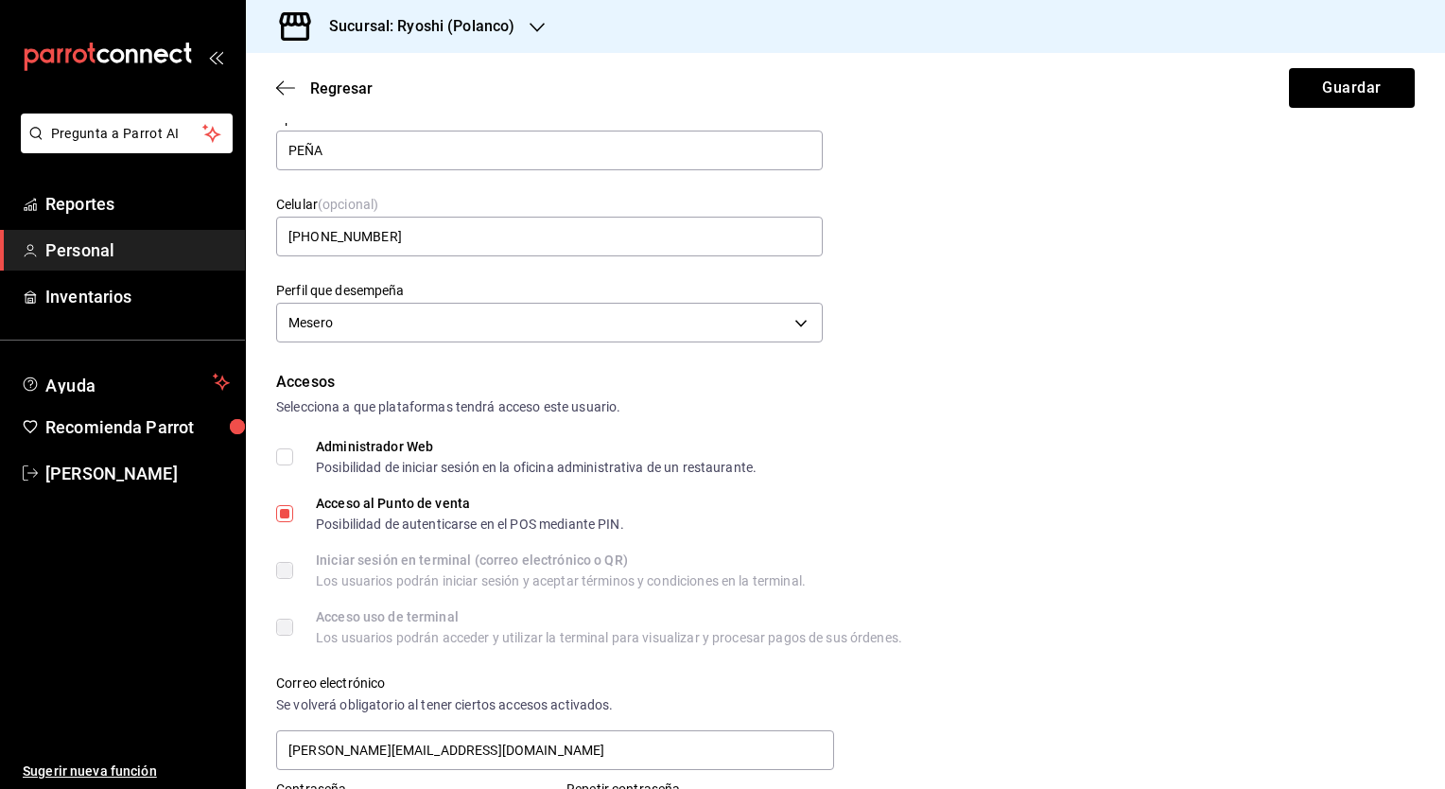
scroll to position [0, 0]
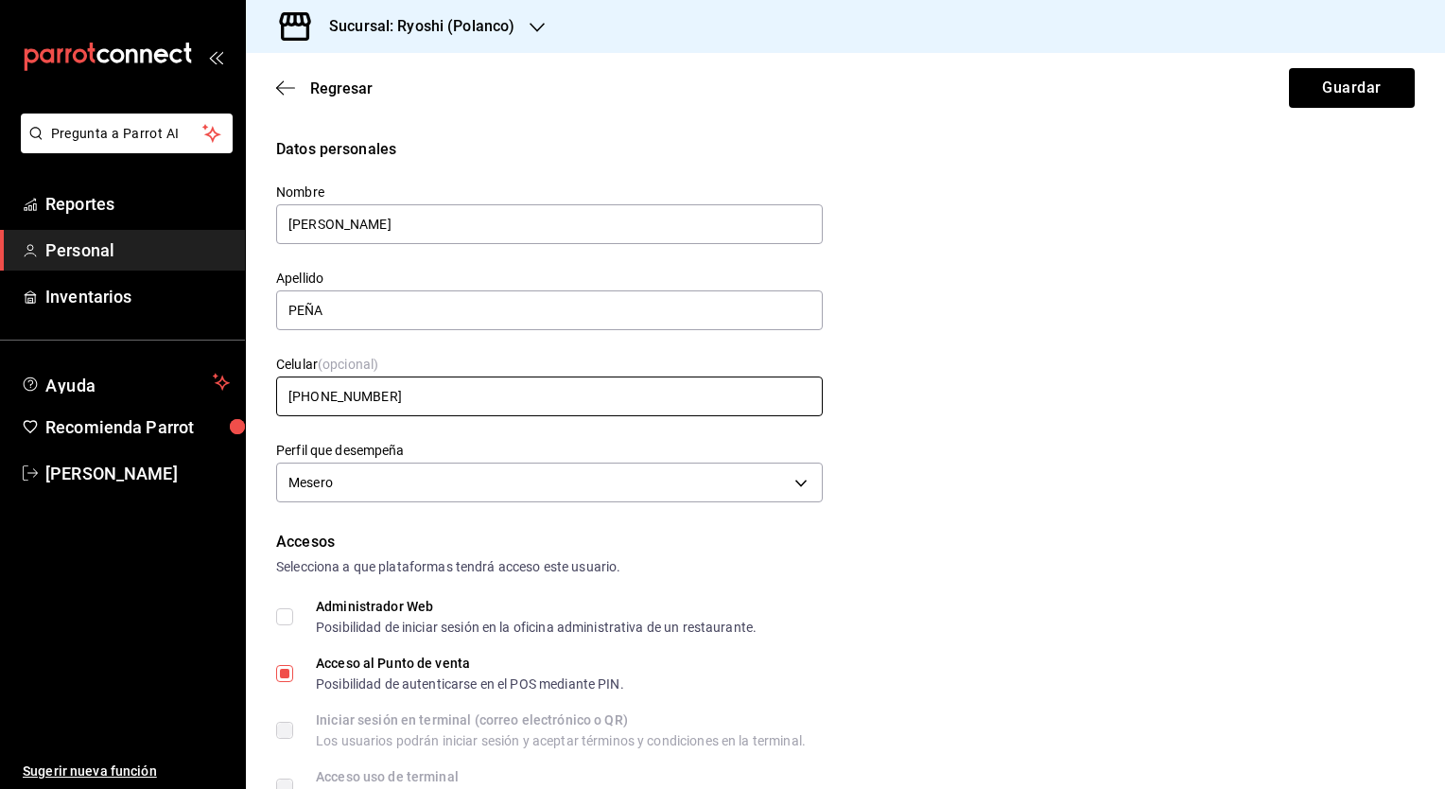
click at [450, 398] on input "[PHONE_NUMBER]" at bounding box center [549, 396] width 547 height 40
click at [435, 398] on input "[PHONE_NUMBER]" at bounding box center [549, 396] width 547 height 40
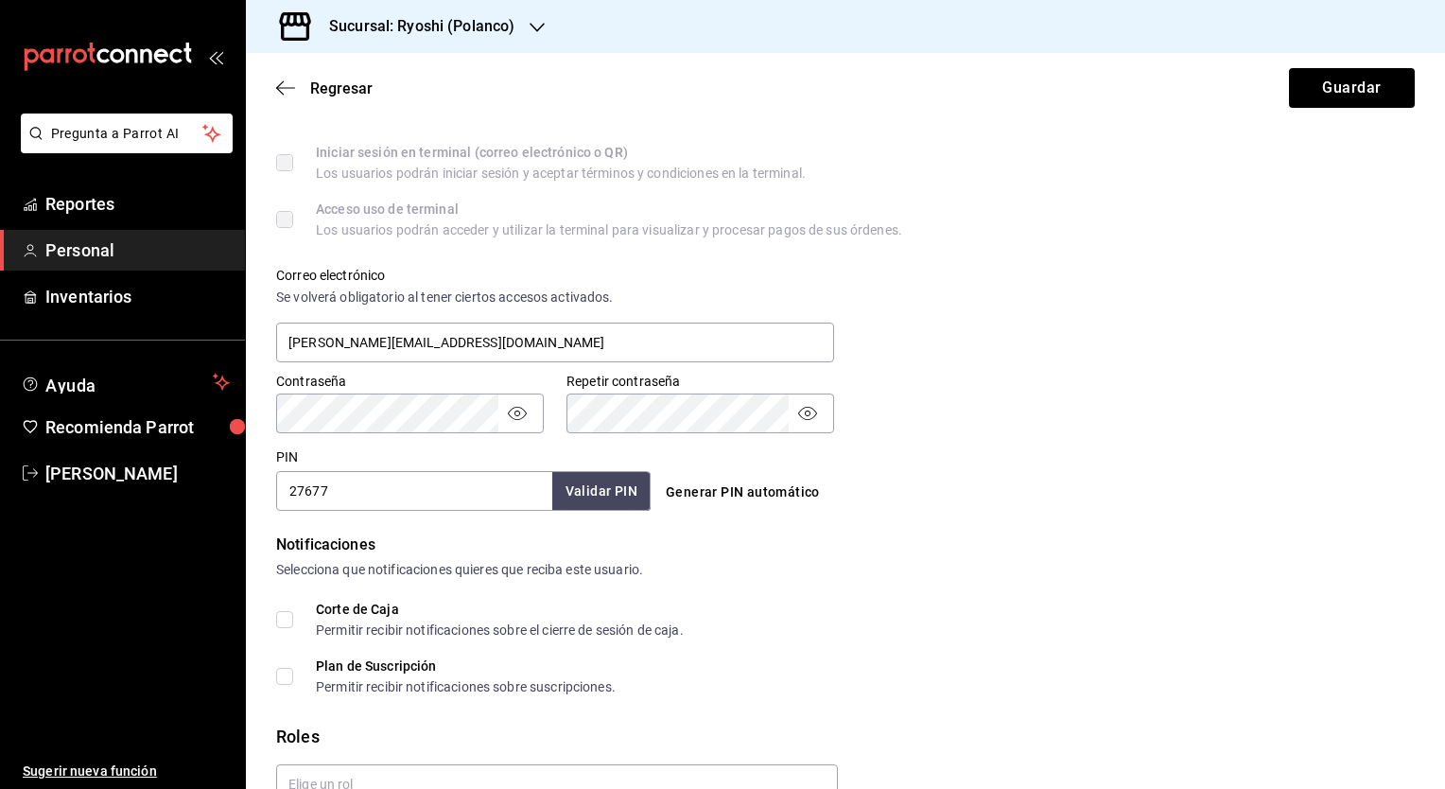
type input "[PHONE_NUMBER]"
click at [583, 501] on button "Validar PIN" at bounding box center [600, 491] width 100 height 41
click at [406, 490] on input "27677" at bounding box center [414, 491] width 276 height 40
type input "2767"
click at [583, 499] on button "Validar PIN" at bounding box center [600, 491] width 100 height 41
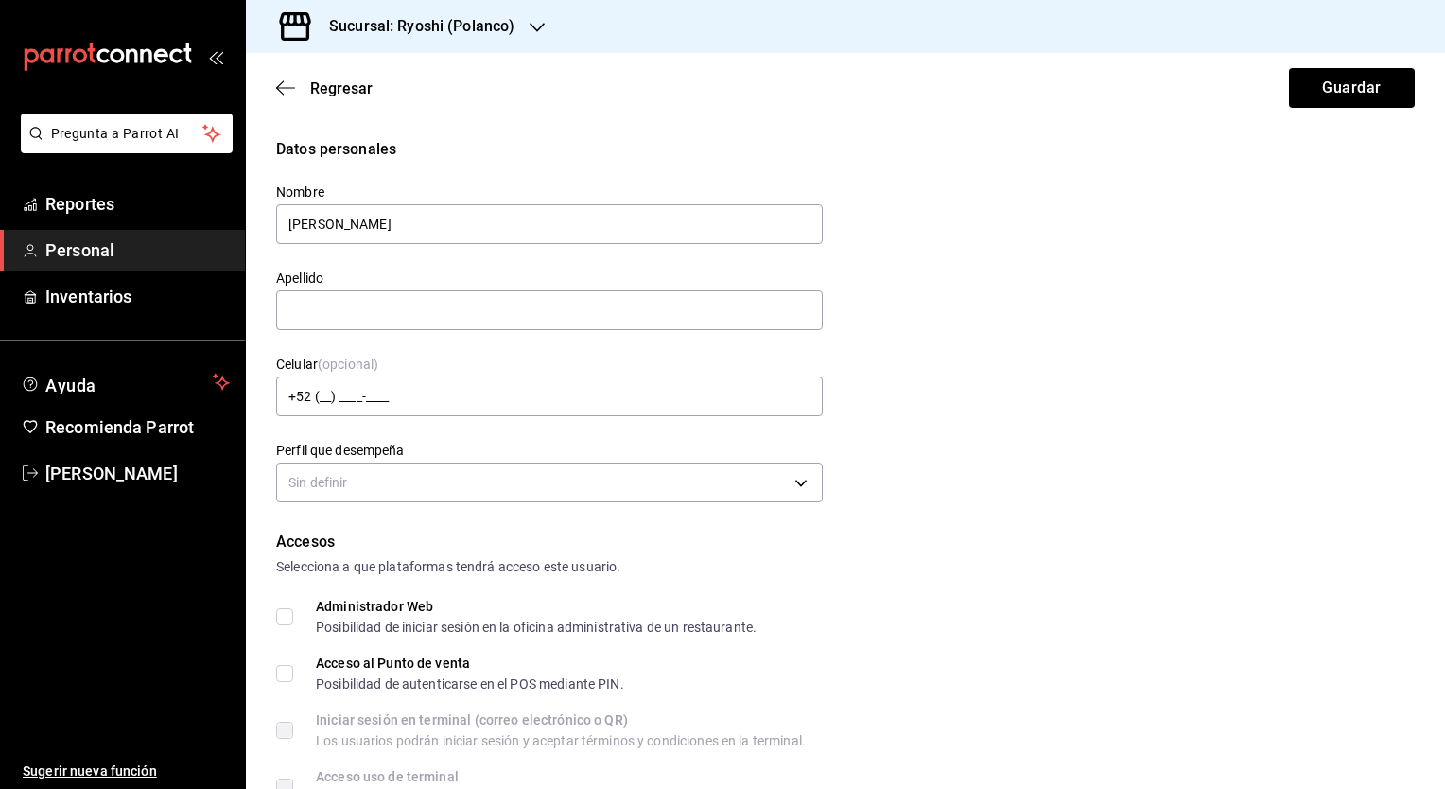
type input "[PERSON_NAME]"
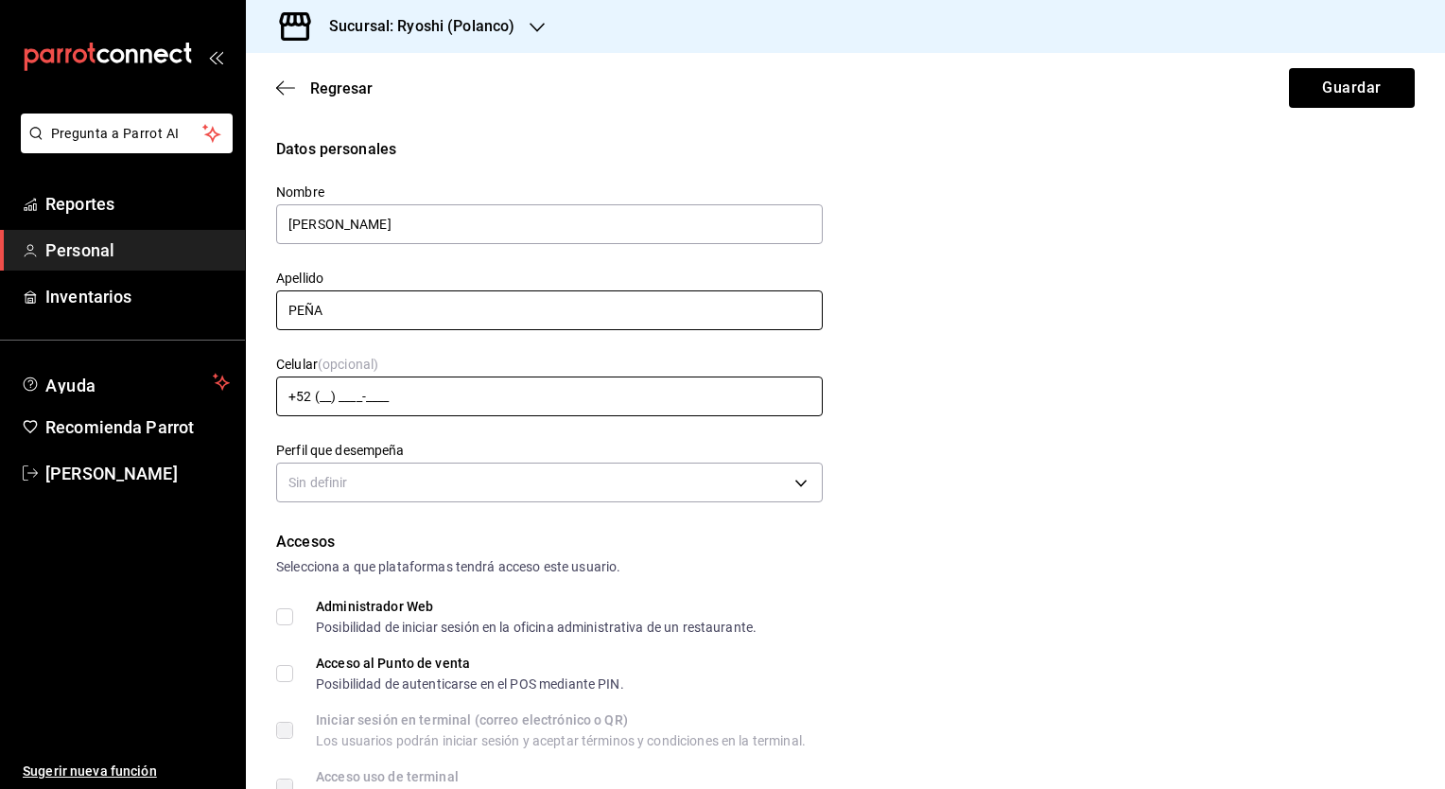
type input "PEÑA"
click at [580, 392] on input "+52 (__) ____-____" at bounding box center [549, 396] width 547 height 40
type input "+52 (55) 5555-5555"
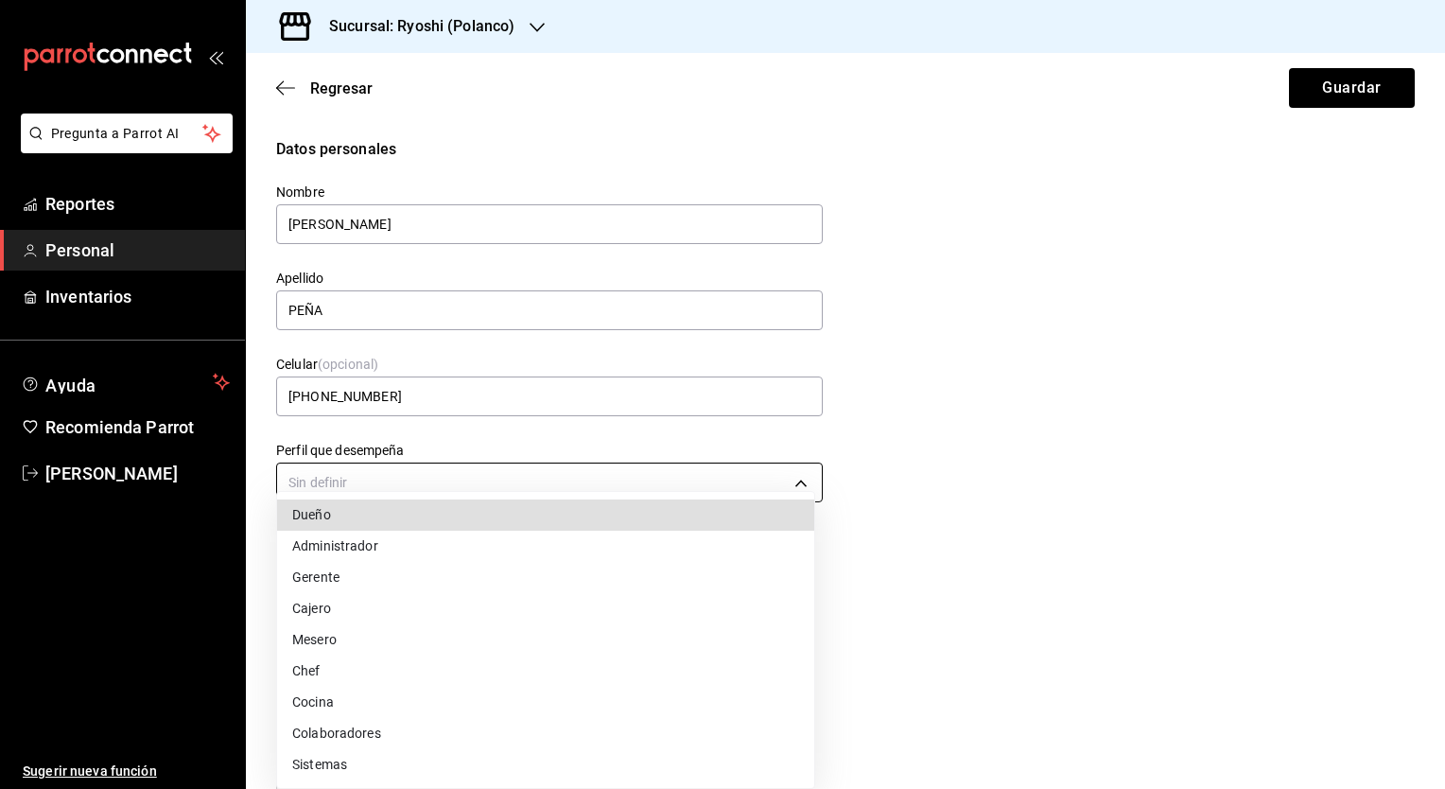
click at [617, 464] on body "Pregunta a Parrot AI Reportes Personal Inventarios Ayuda Recomienda Parrot Mari…" at bounding box center [722, 394] width 1445 height 789
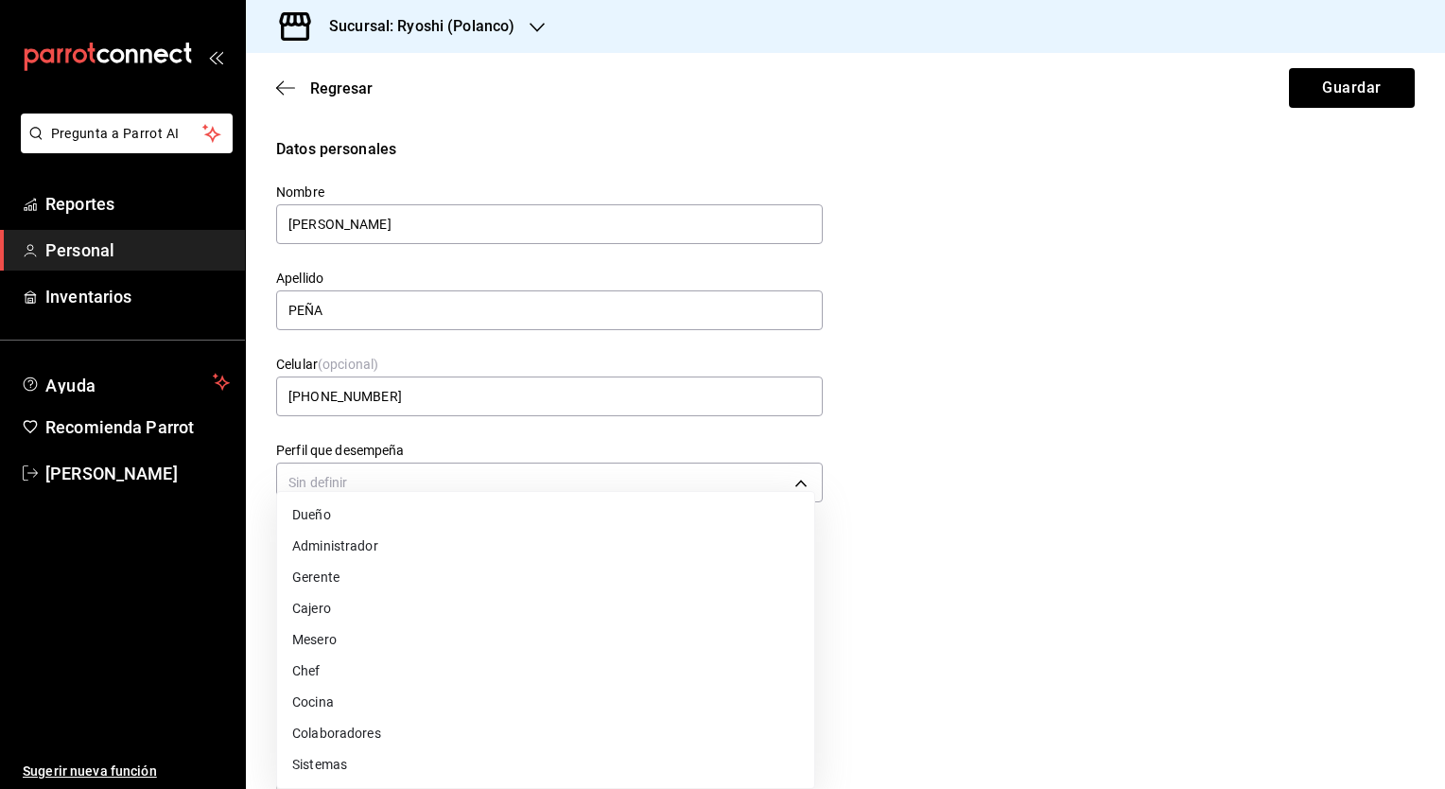
click at [530, 647] on li "Mesero" at bounding box center [545, 639] width 537 height 31
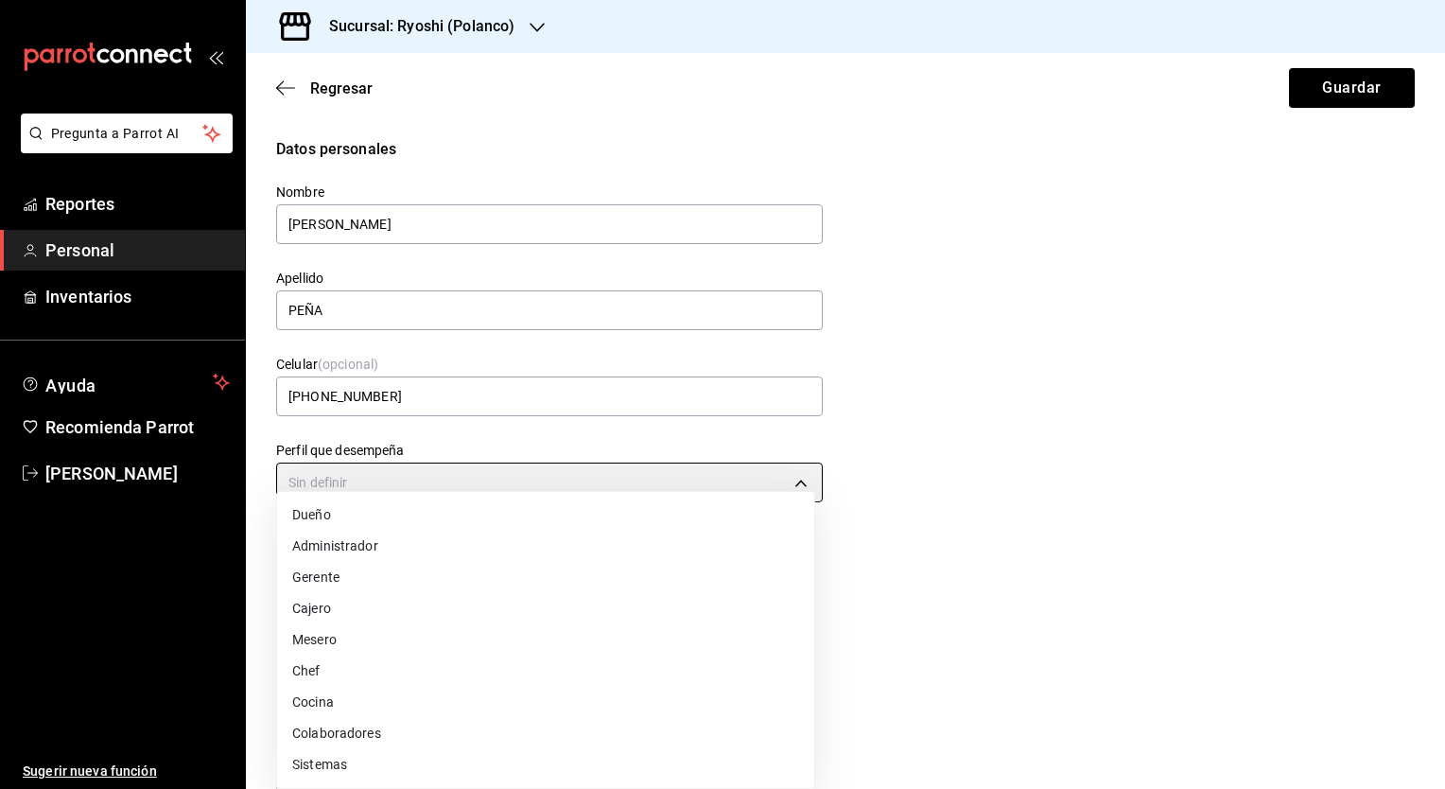
type input "WAITER"
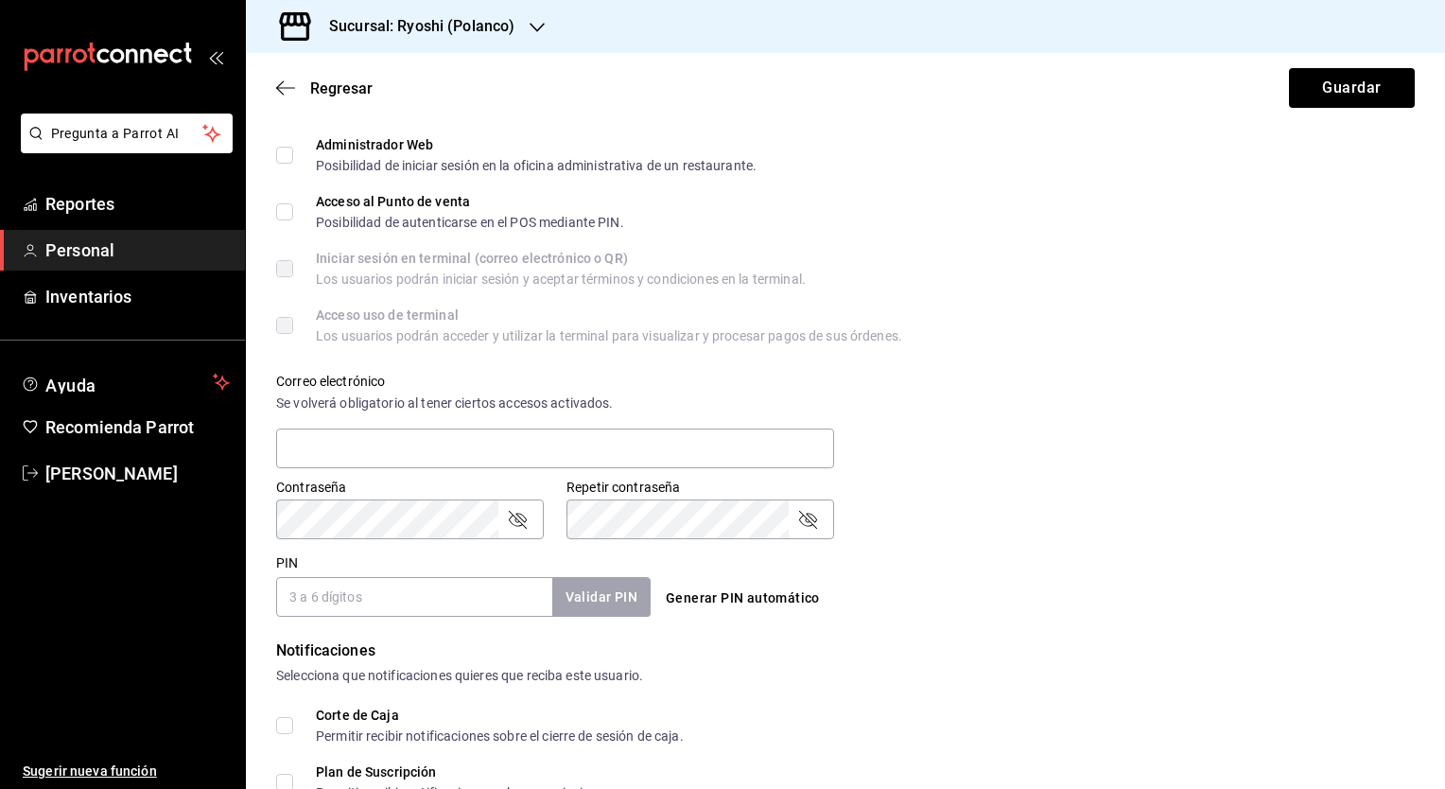
scroll to position [473, 0]
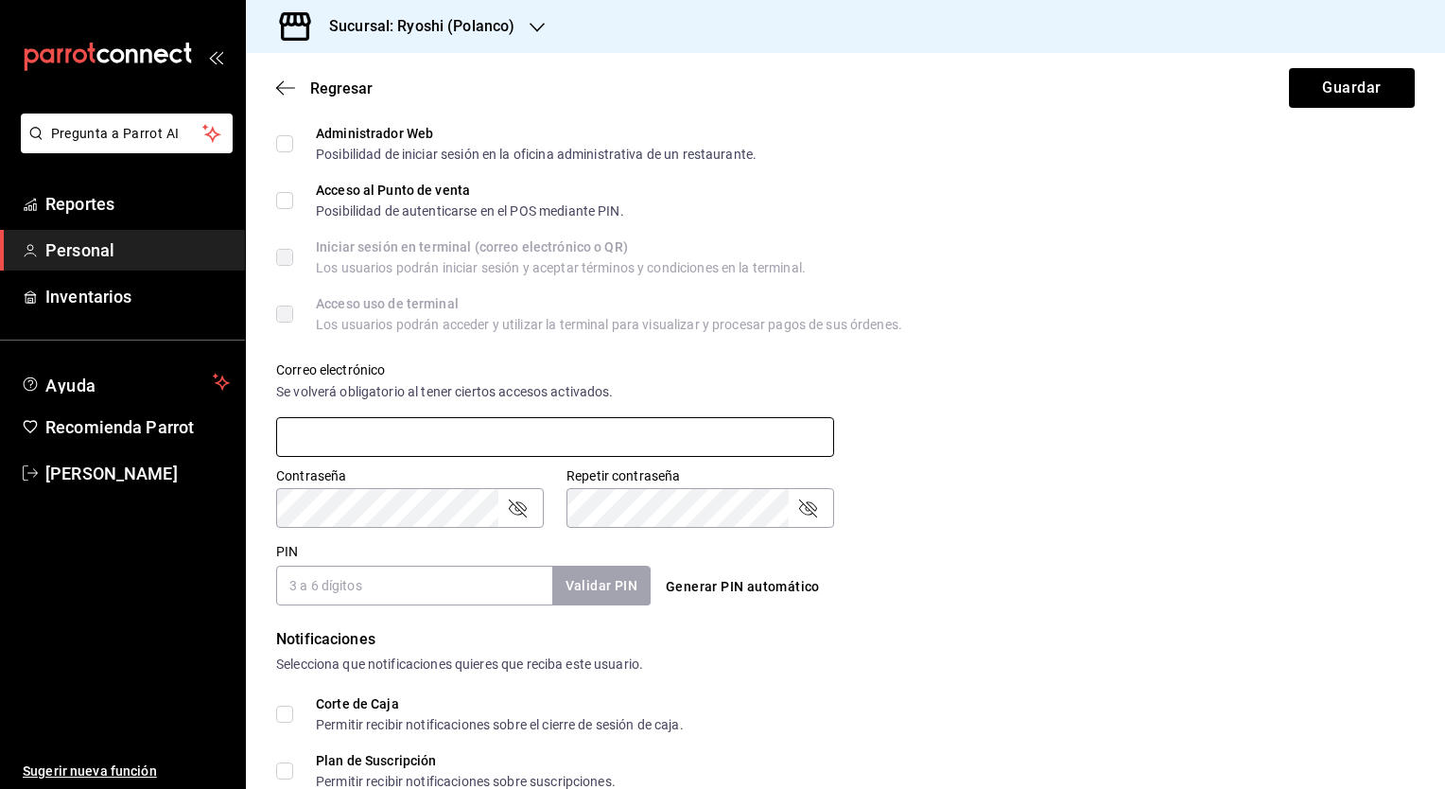
click at [441, 434] on input "text" at bounding box center [555, 437] width 558 height 40
type input "antoniop@gmail.com"
click at [518, 505] on icon "passwordField" at bounding box center [517, 507] width 23 height 23
click at [804, 502] on icon "passwordField" at bounding box center [807, 507] width 23 height 23
click at [499, 577] on input "PIN" at bounding box center [414, 586] width 276 height 40
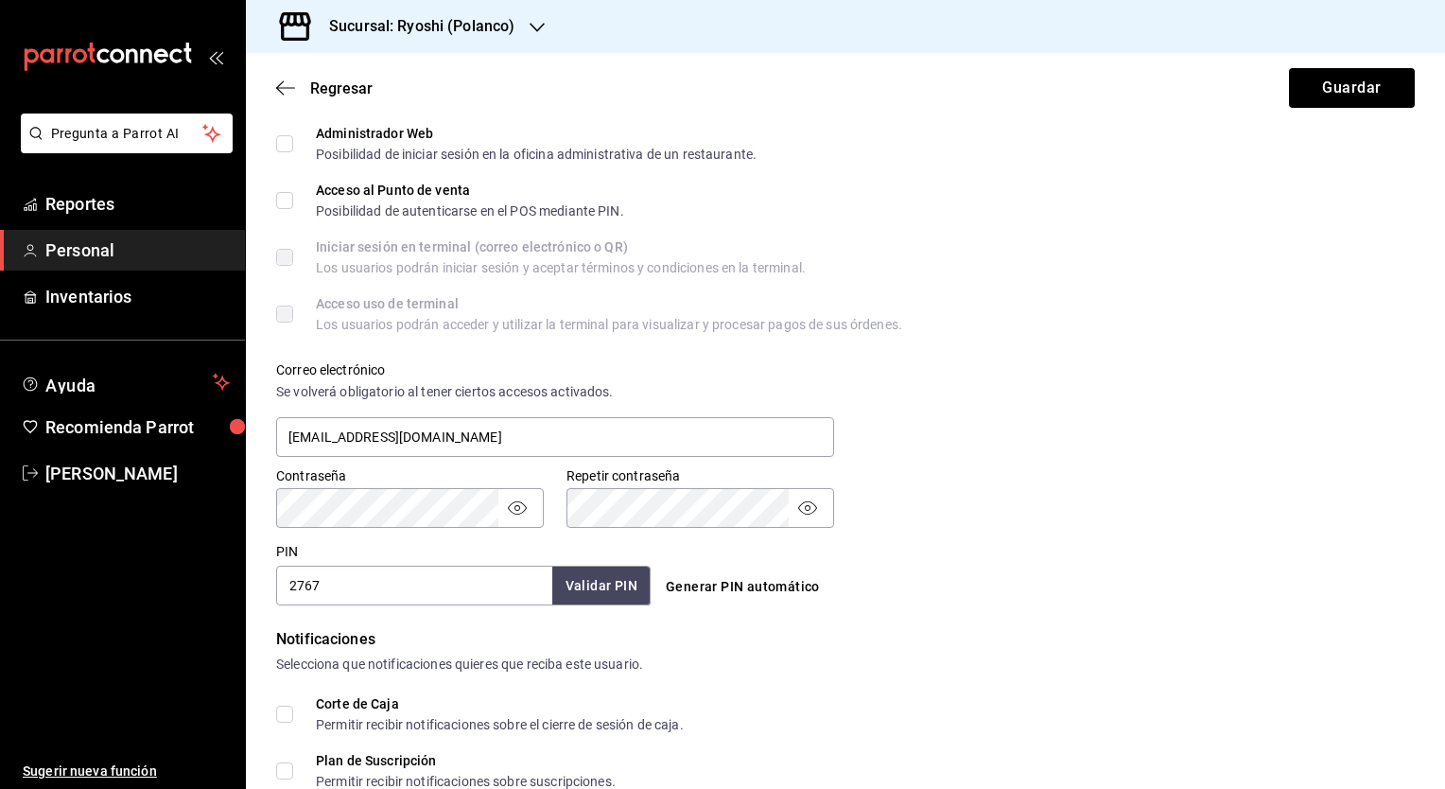
type input "2767"
click at [572, 592] on button "Validar PIN" at bounding box center [600, 586] width 100 height 41
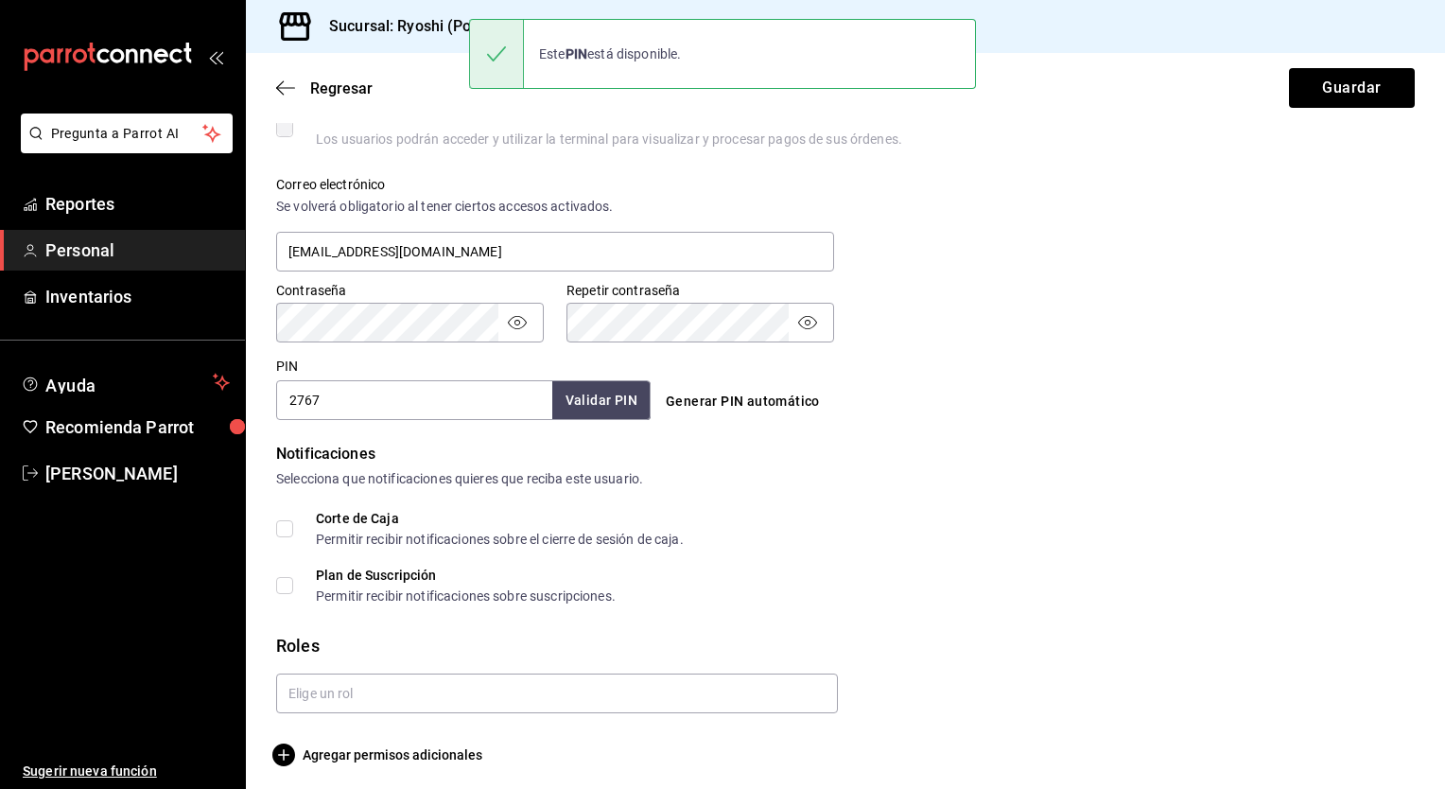
scroll to position [666, 0]
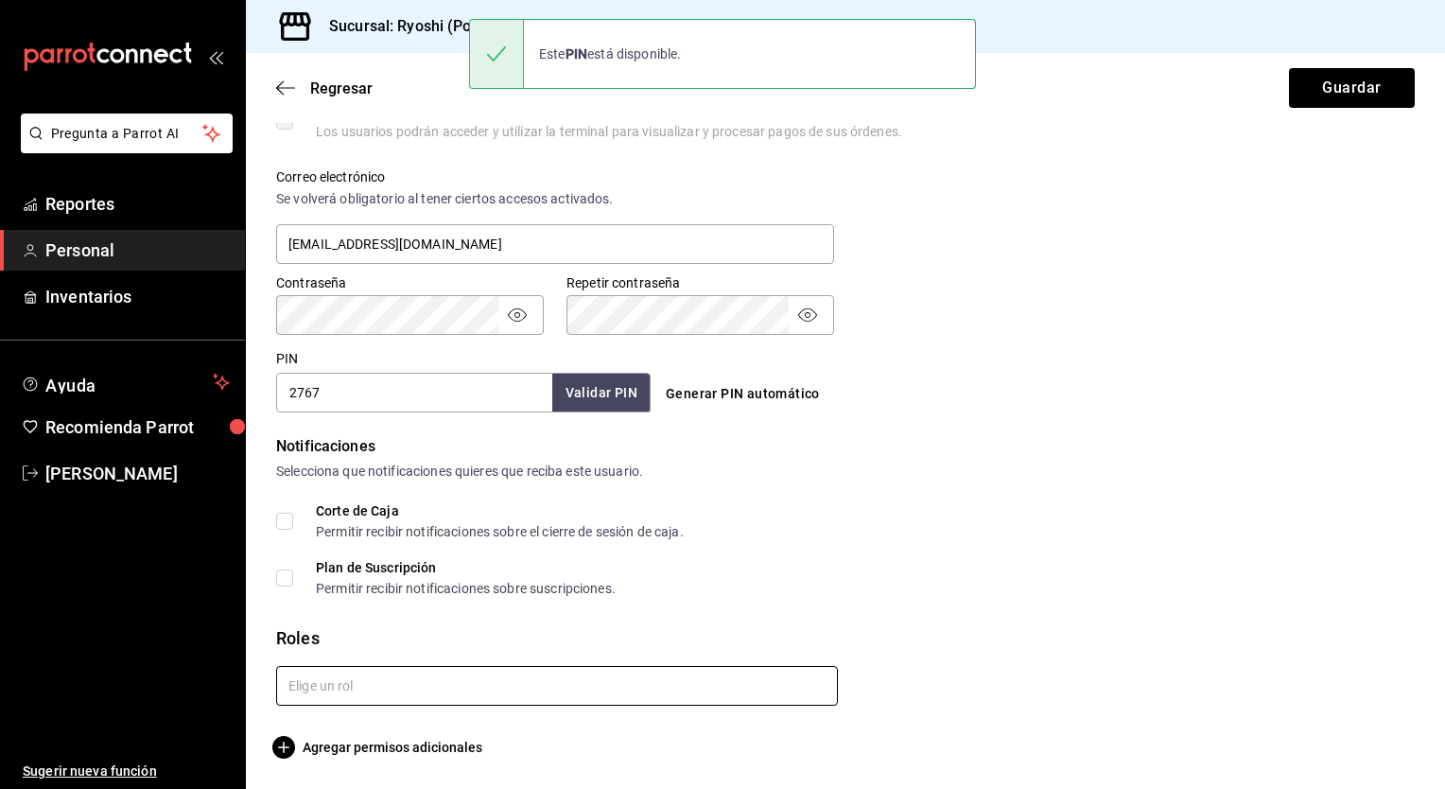
click at [513, 684] on input "text" at bounding box center [557, 686] width 562 height 40
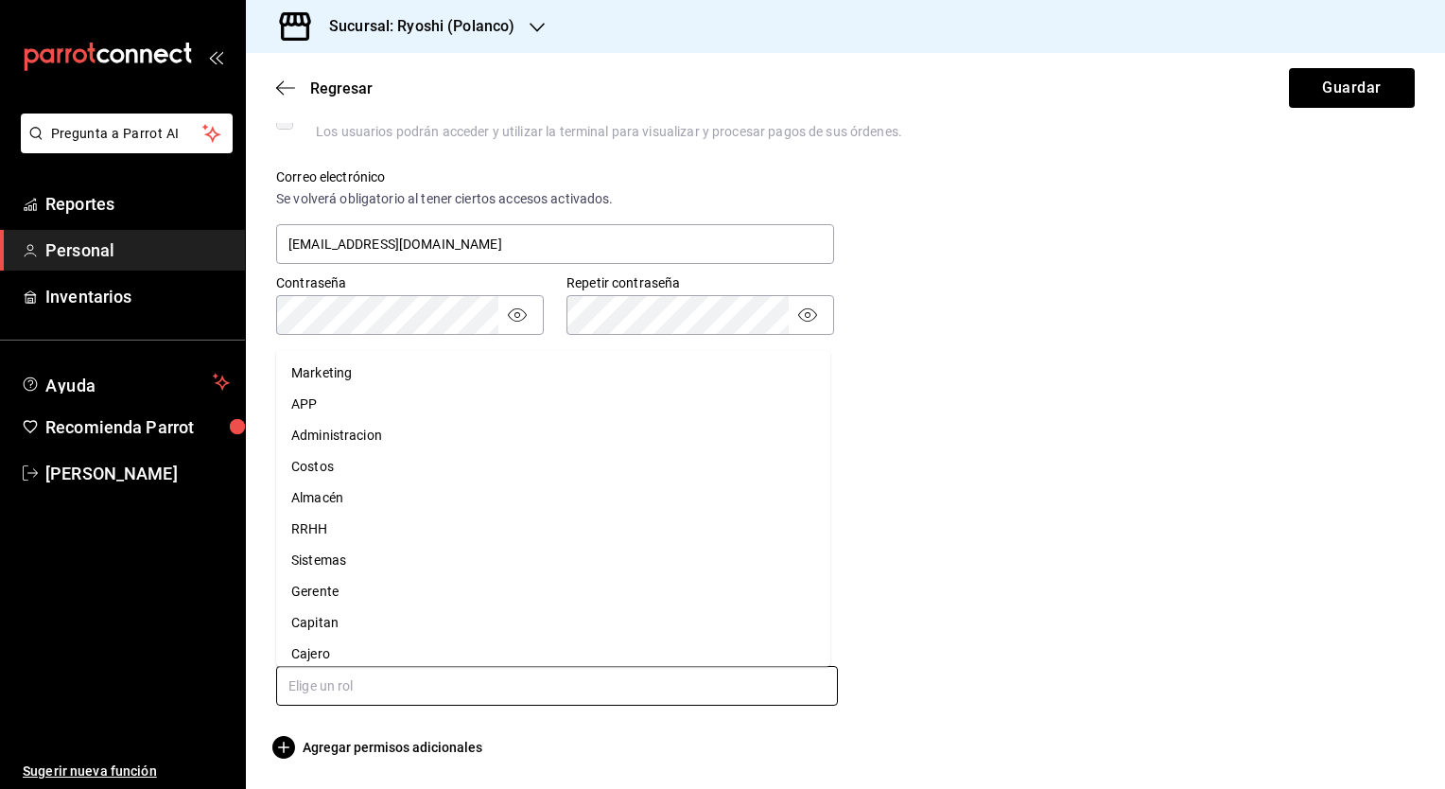
scroll to position [74, 0]
click at [503, 628] on li "Asesor" at bounding box center [553, 643] width 554 height 31
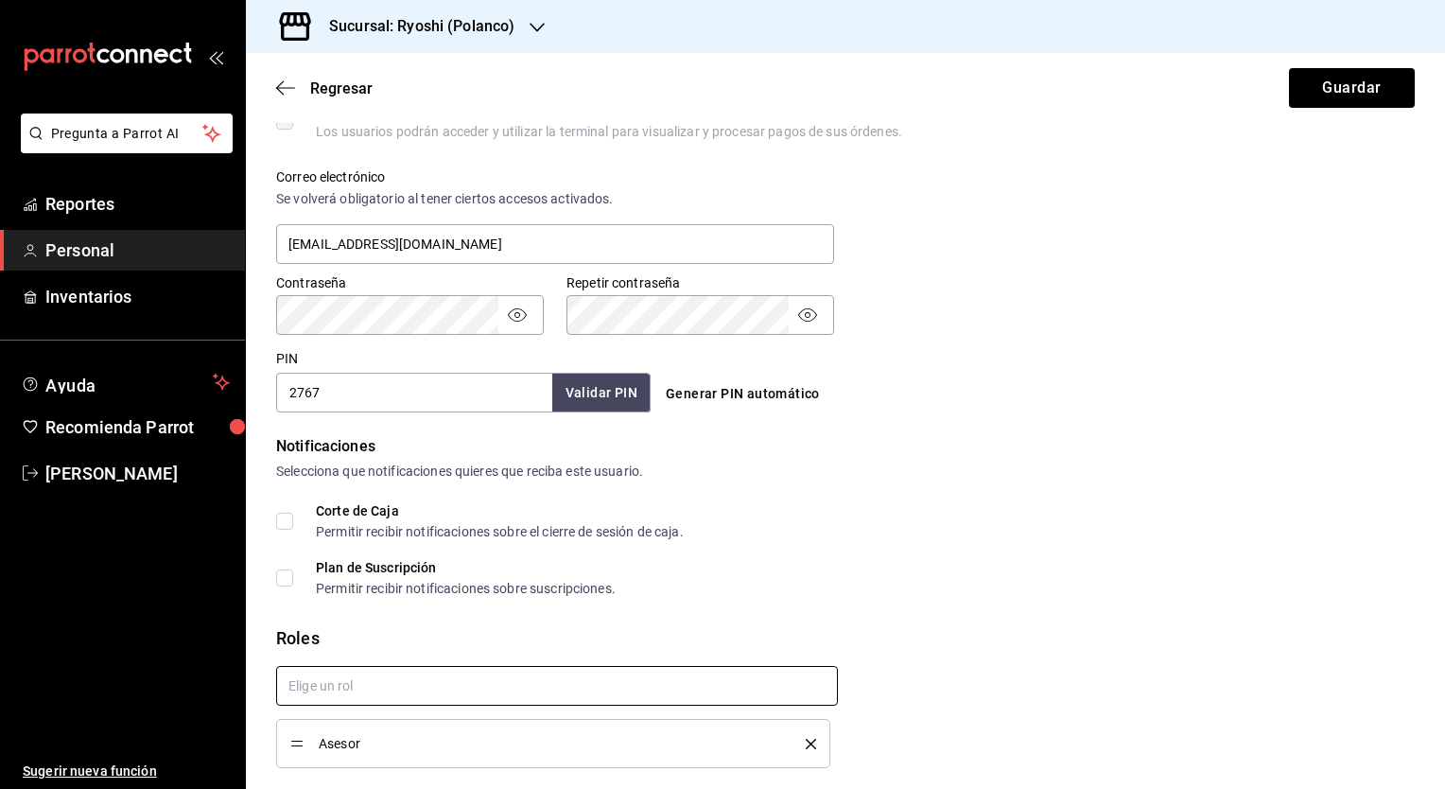
checkbox input "true"
click at [1308, 95] on button "Guardar" at bounding box center [1352, 88] width 126 height 40
